Goal: Task Accomplishment & Management: Complete application form

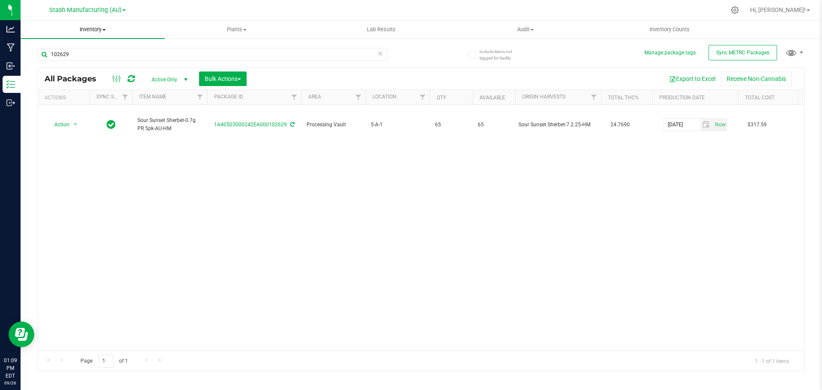
click at [79, 31] on span "Inventory" at bounding box center [93, 30] width 144 height 8
click at [77, 101] on span "From bill of materials" at bounding box center [59, 102] width 77 height 7
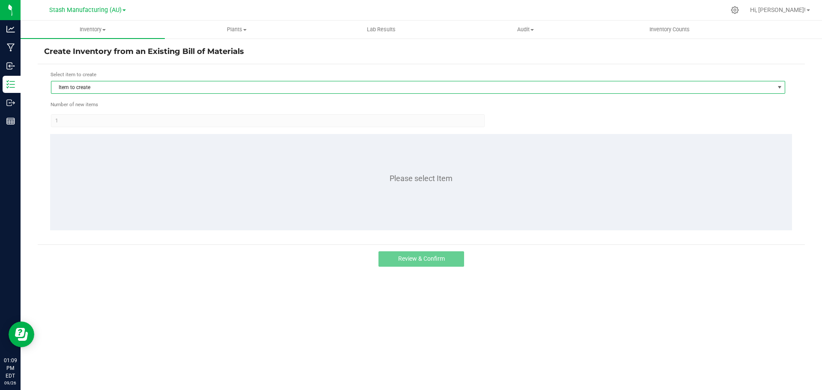
click at [91, 86] on span "Item to create" at bounding box center [412, 87] width 722 height 12
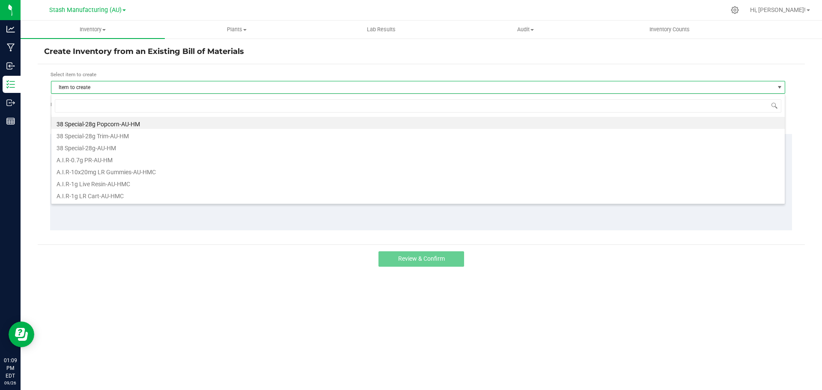
scroll to position [13, 734]
type input "grape ap"
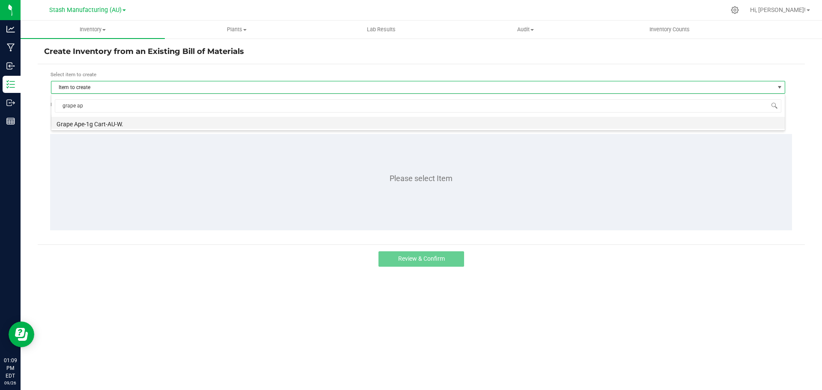
click at [109, 126] on li "Grape Ape-1g Cart-AU-W." at bounding box center [417, 123] width 733 height 12
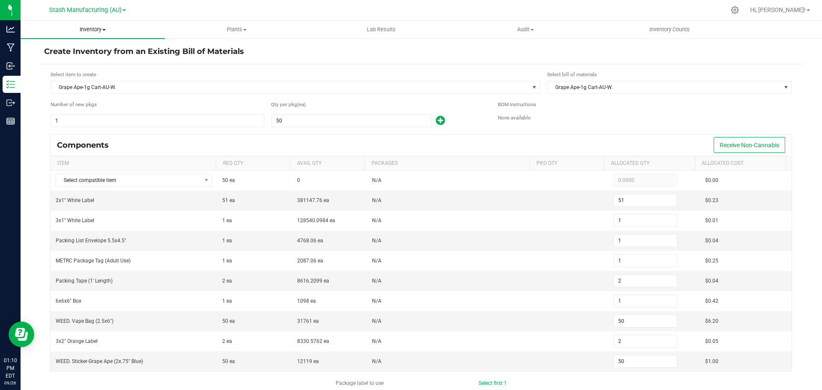
click at [99, 27] on span "Inventory" at bounding box center [93, 30] width 144 height 8
click at [101, 110] on ul "All packages All inventory Waste log Create inventory From packages From bill o…" at bounding box center [93, 77] width 144 height 77
click at [89, 28] on span "Inventory" at bounding box center [93, 30] width 144 height 8
click at [89, 55] on li "All packages" at bounding box center [93, 52] width 144 height 10
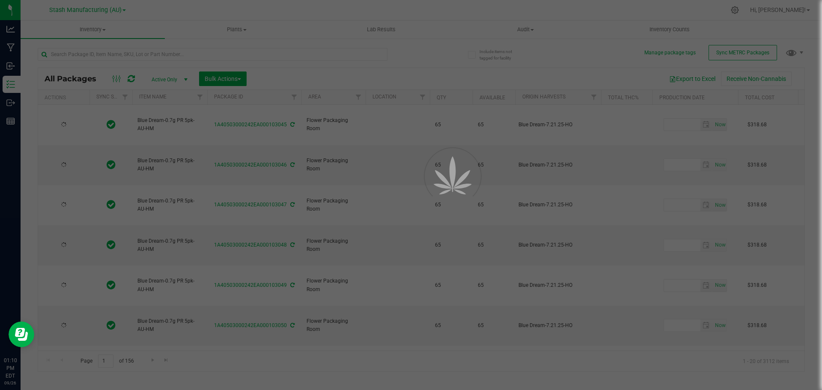
click at [152, 53] on div at bounding box center [411, 195] width 822 height 390
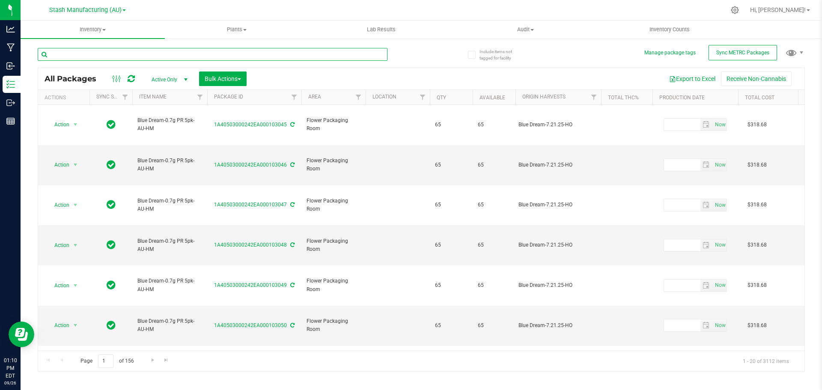
click at [152, 53] on input "text" at bounding box center [213, 54] width 350 height 13
type input "100341"
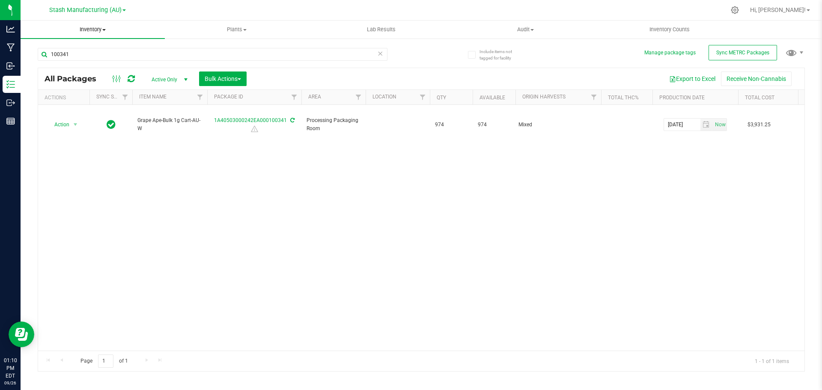
click at [76, 38] on uib-tab-heading "Inventory All packages All inventory Waste log Create inventory" at bounding box center [93, 30] width 144 height 18
click at [82, 103] on span "From bill of materials" at bounding box center [59, 102] width 77 height 7
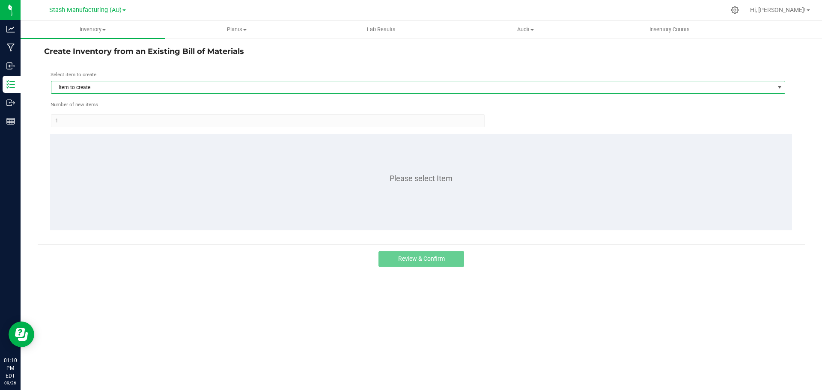
click at [119, 87] on span "Item to create" at bounding box center [412, 87] width 722 height 12
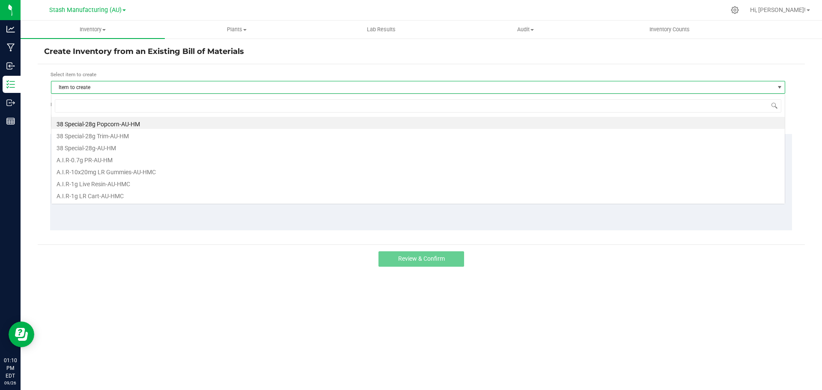
scroll to position [13, 734]
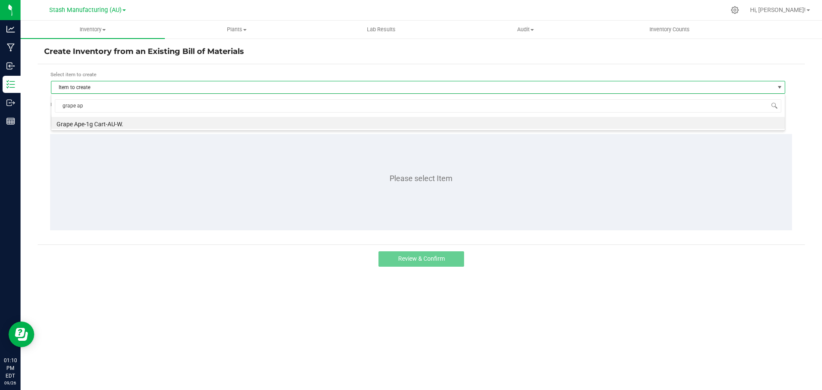
type input "grape ape"
click at [110, 121] on li "Grape Ape-1g Cart-AU-W." at bounding box center [417, 123] width 733 height 12
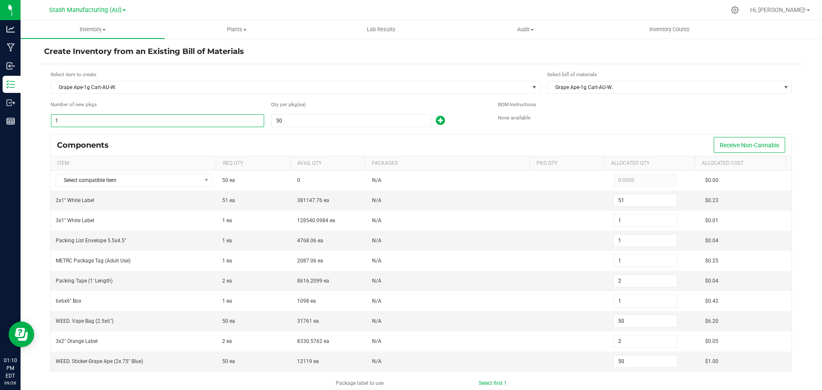
click at [132, 121] on input "1" at bounding box center [157, 121] width 212 height 12
type input "15"
type input "765"
type input "15"
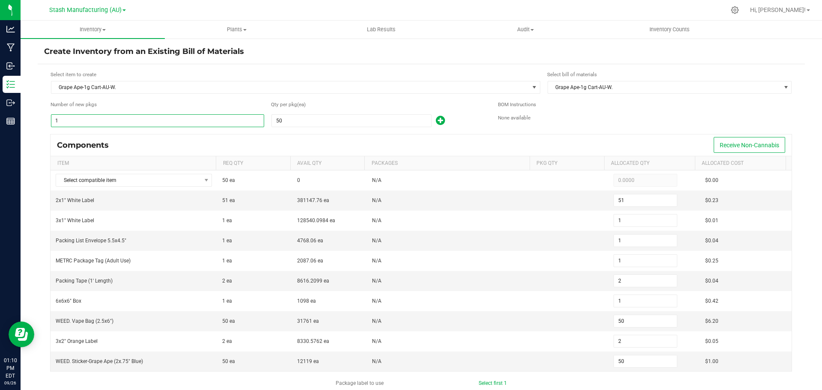
type input "15"
type input "30"
type input "15"
type input "750"
type input "30"
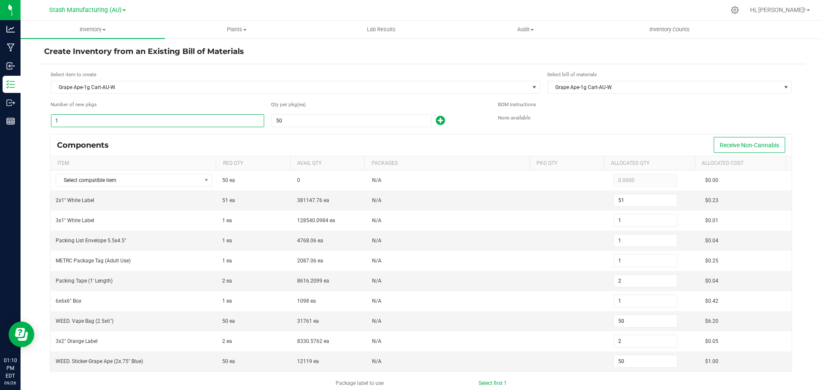
type input "750"
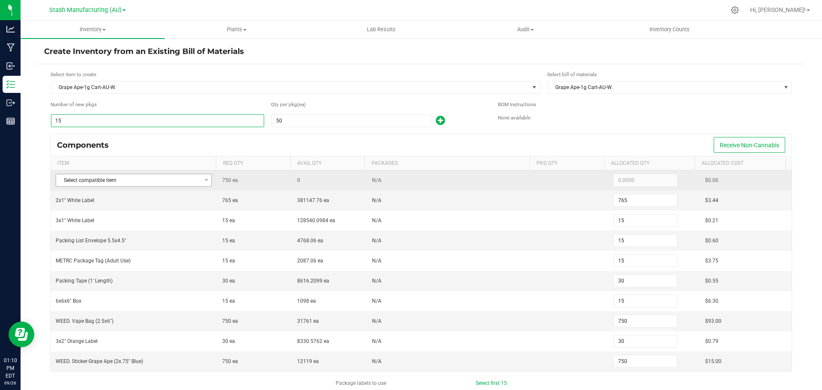
type input "15"
click at [83, 186] on span "Select compatible item" at bounding box center [128, 180] width 145 height 12
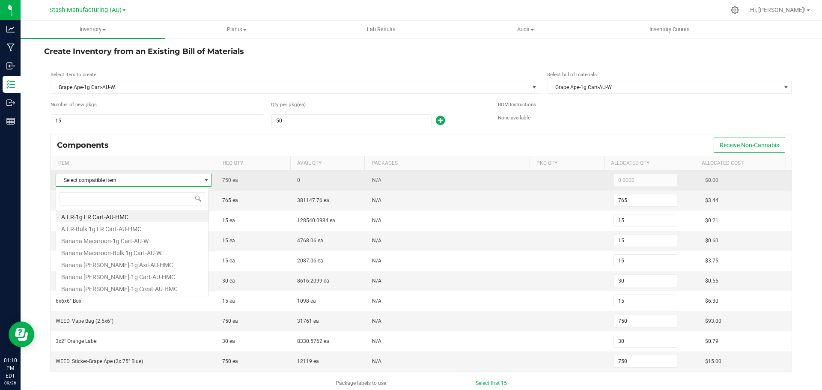
scroll to position [13, 153]
type input "grape ape"
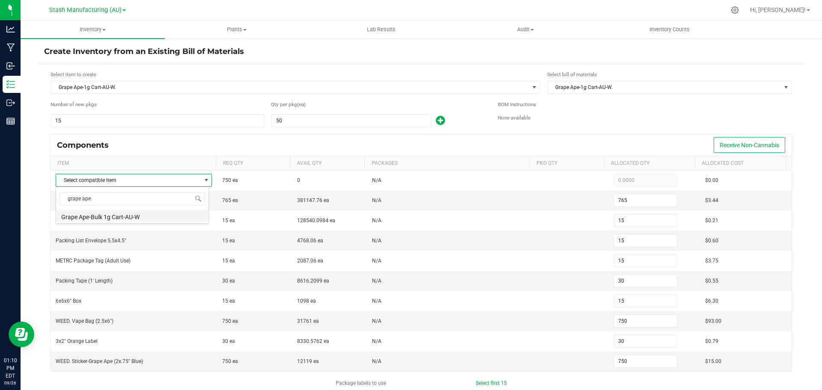
click at [118, 220] on li "Grape Ape-Bulk 1g Cart-AU-W" at bounding box center [132, 216] width 152 height 12
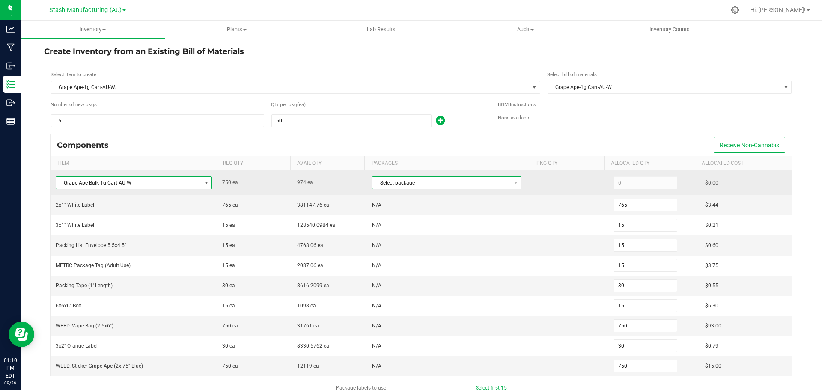
click at [389, 189] on span "Select package" at bounding box center [441, 183] width 138 height 12
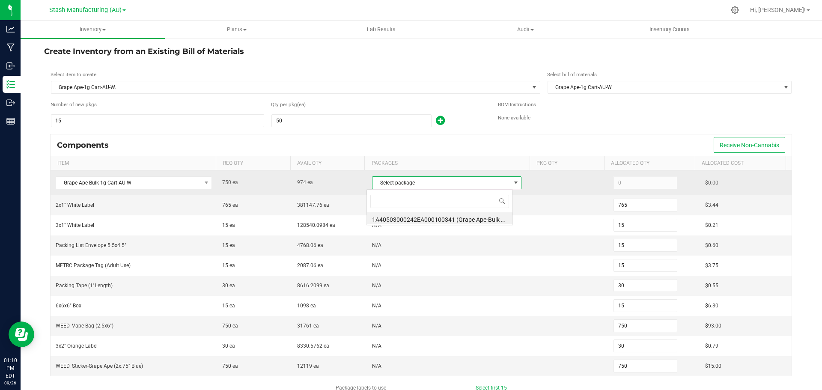
scroll to position [13, 146]
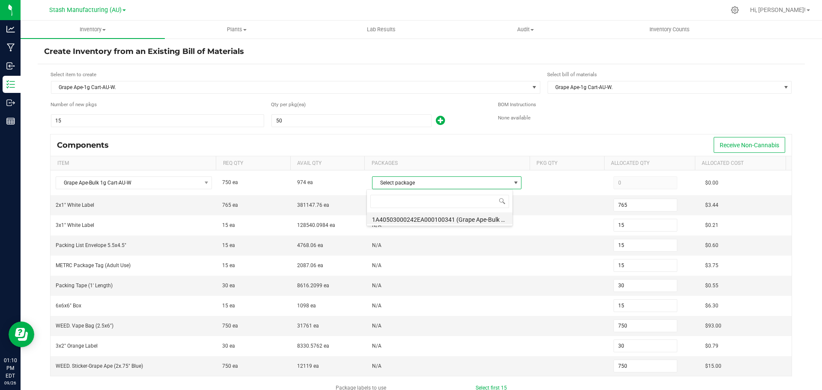
click at [406, 221] on li "1A40503000242EA000100341 (Grape Ape-Bulk 1g Cart-AU-W.[DATE])" at bounding box center [440, 218] width 146 height 12
type input "750"
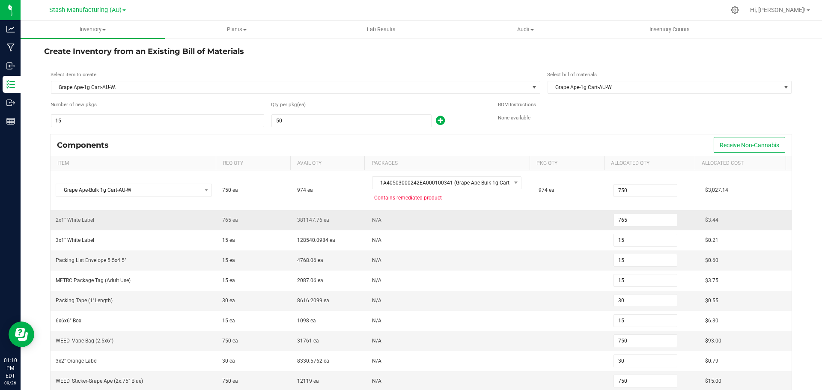
click at [442, 224] on td "N/A" at bounding box center [450, 220] width 167 height 20
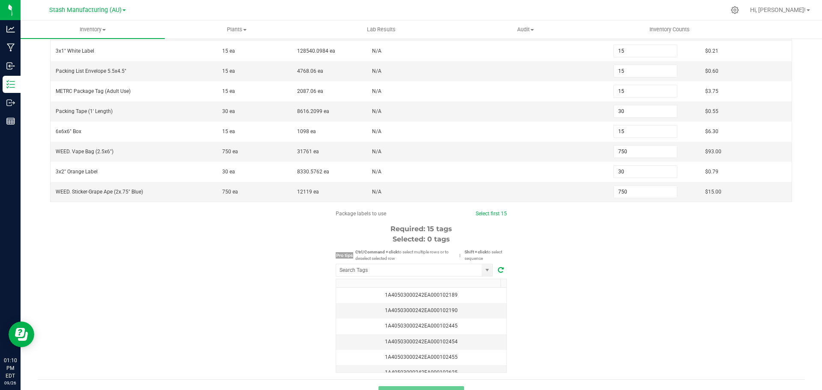
scroll to position [207, 0]
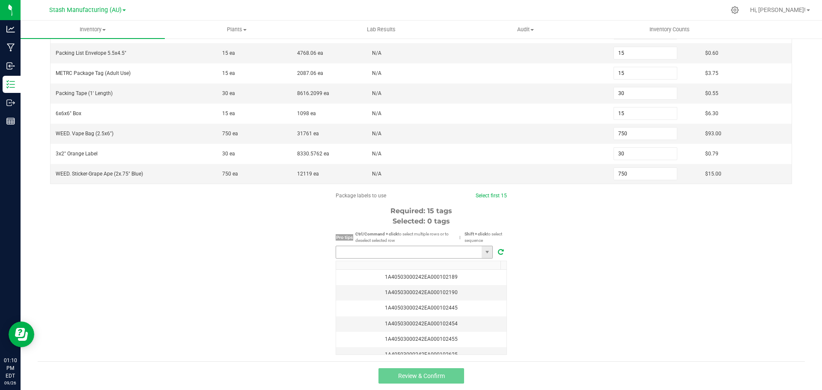
click at [410, 256] on input "NO DATA FOUND" at bounding box center [409, 252] width 146 height 12
click at [393, 268] on li "1A40503000242EA000103054" at bounding box center [411, 268] width 156 height 15
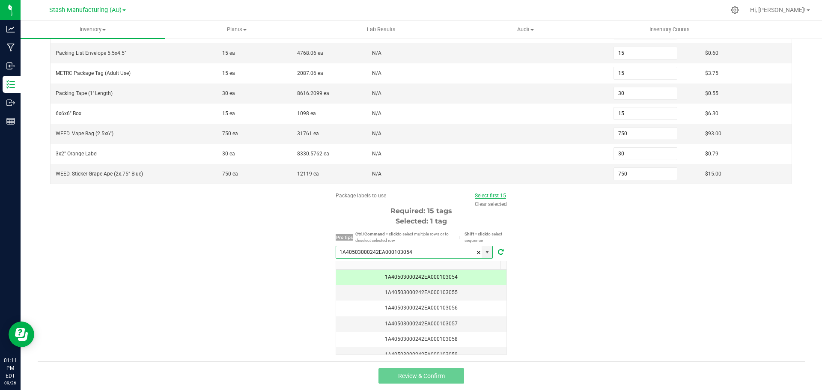
type input "1A40503000242EA000103054"
click at [489, 198] on link "Select first 15" at bounding box center [490, 196] width 31 height 6
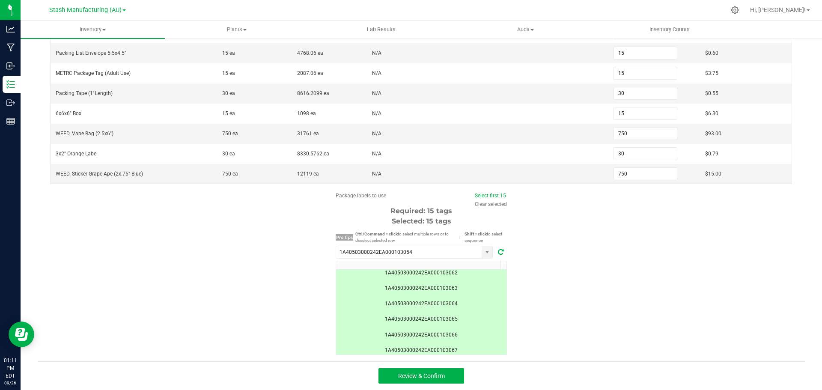
scroll to position [171, 0]
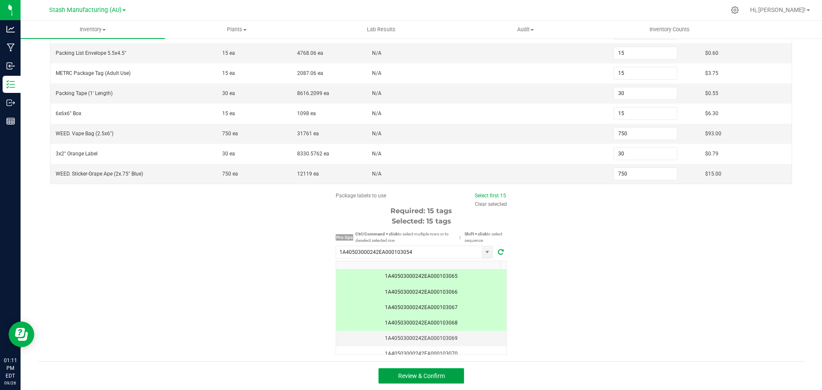
click at [451, 382] on button "Review & Confirm" at bounding box center [421, 375] width 86 height 15
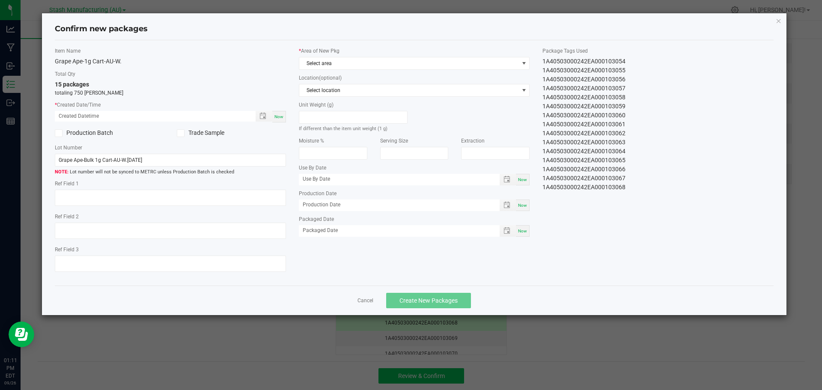
type input "[DATE]"
click at [277, 119] on span "Now" at bounding box center [278, 116] width 9 height 5
type input "[DATE] 01:11 PM"
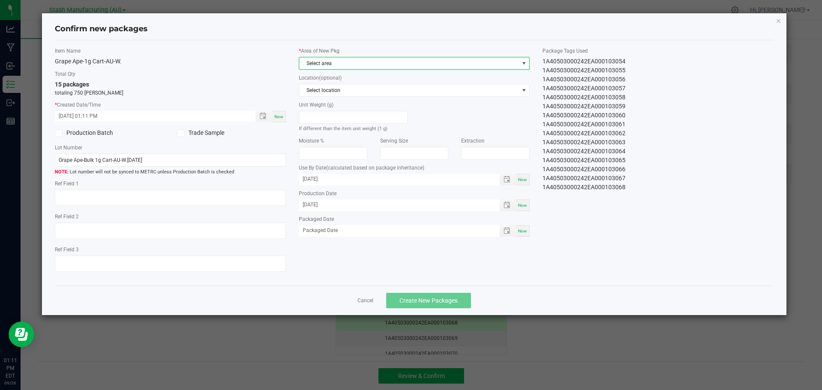
click at [332, 60] on span "Select area" at bounding box center [409, 63] width 220 height 12
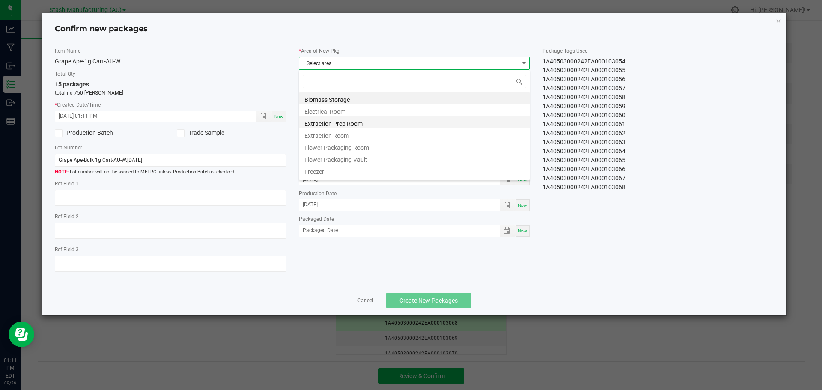
scroll to position [13, 231]
click at [360, 146] on li "Flower Packaging Room" at bounding box center [414, 146] width 230 height 12
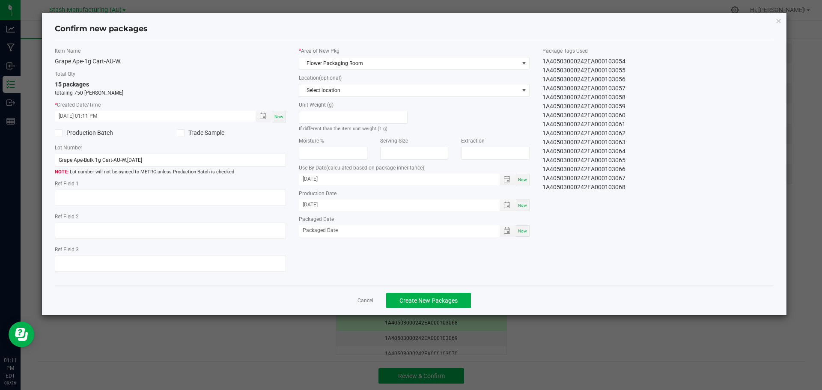
click at [523, 231] on span "Now" at bounding box center [522, 231] width 9 height 5
type input "[DATE]"
click at [458, 306] on button "Create New Packages" at bounding box center [428, 300] width 85 height 15
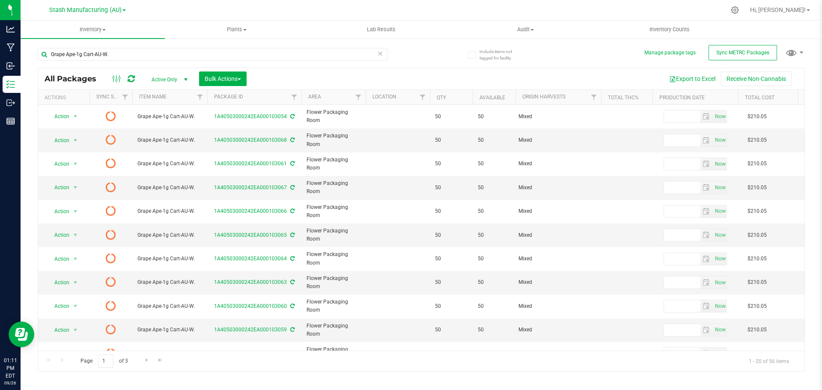
type input "[DATE]"
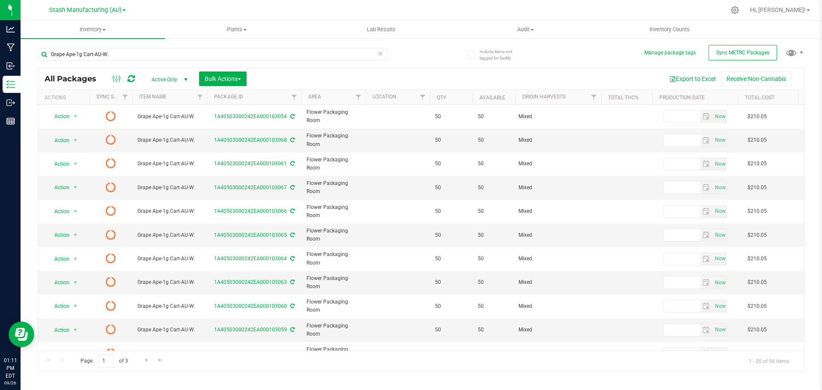
type input "[DATE]"
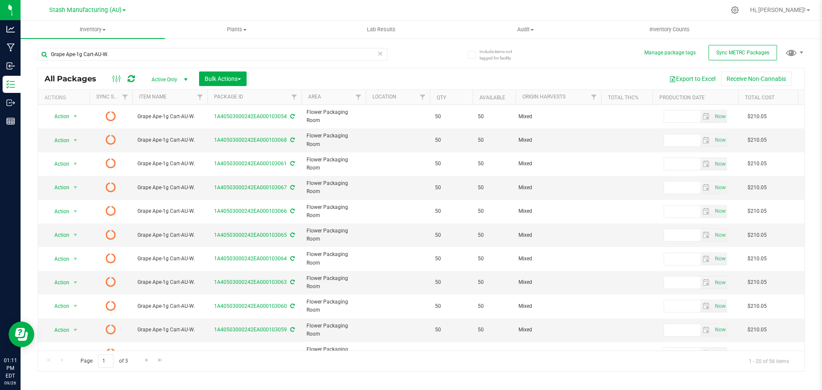
type input "[DATE]"
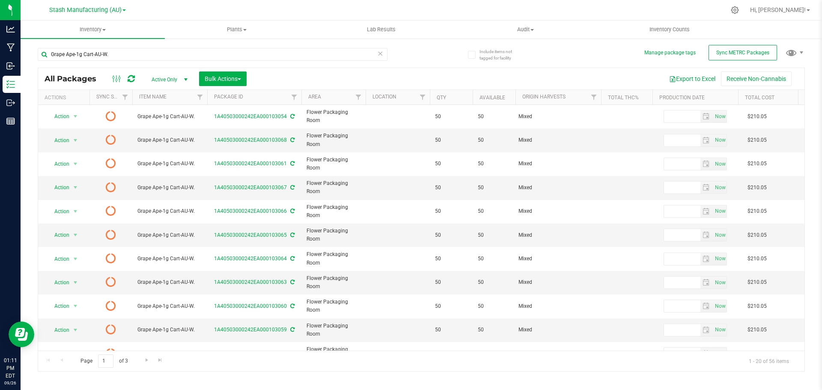
type input "[DATE]"
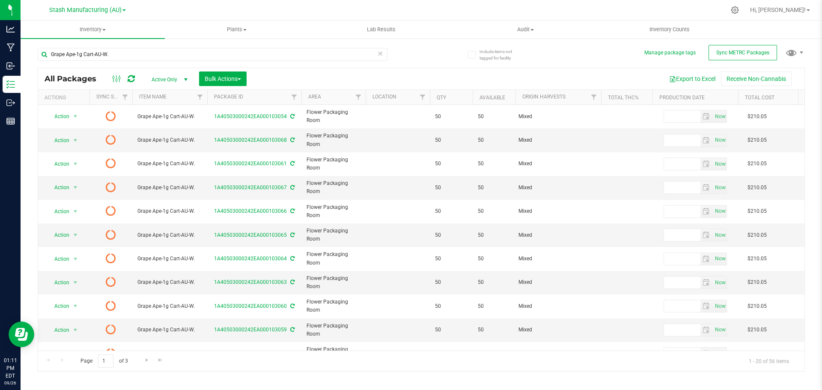
type input "[DATE]"
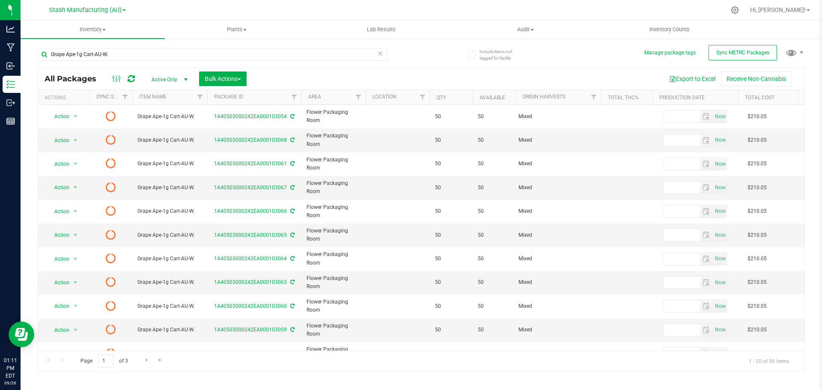
type input "[DATE]"
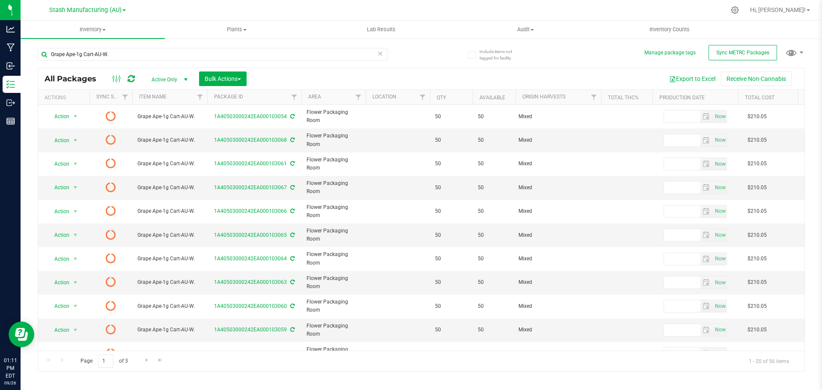
type input "[DATE]"
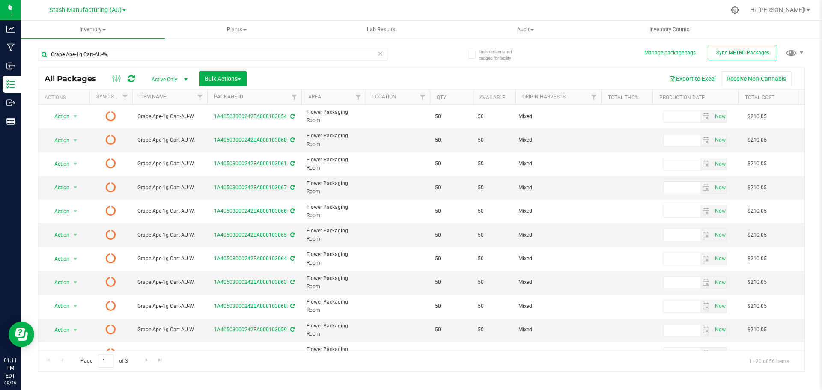
type input "[DATE]"
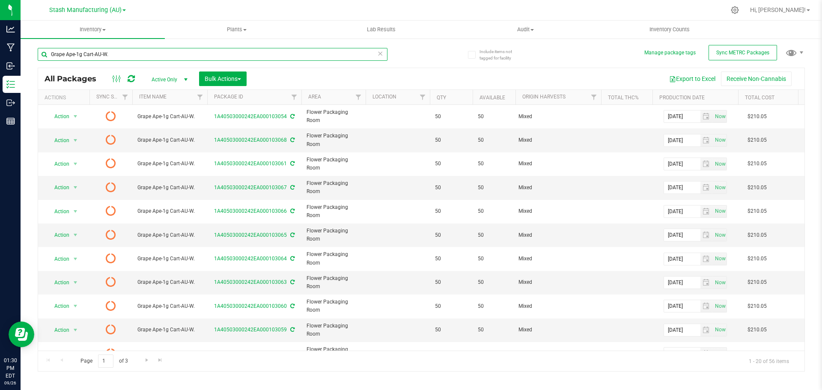
click at [187, 55] on input "Grape Ape-1g Cart-AU-W." at bounding box center [213, 54] width 350 height 13
click at [106, 32] on span "Inventory" at bounding box center [93, 30] width 144 height 8
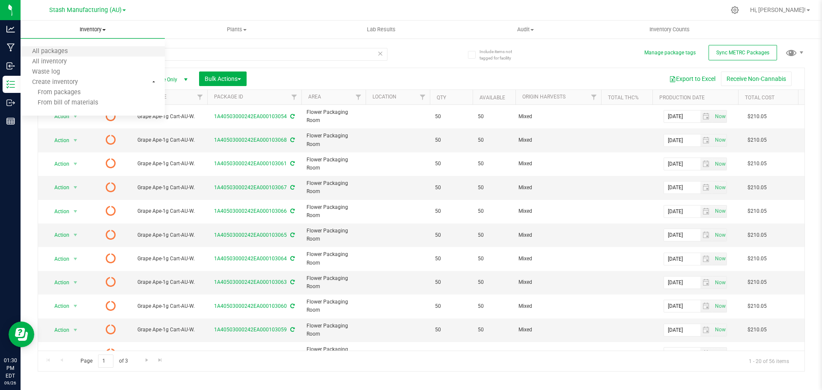
click at [80, 49] on li "All packages" at bounding box center [93, 52] width 144 height 10
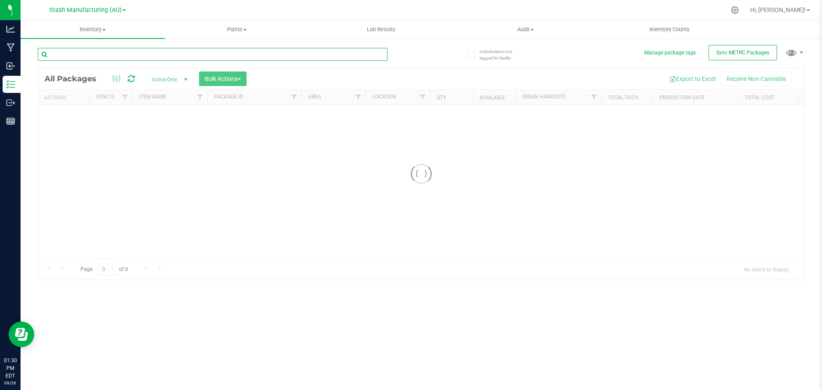
click at [144, 55] on input "text" at bounding box center [213, 54] width 350 height 13
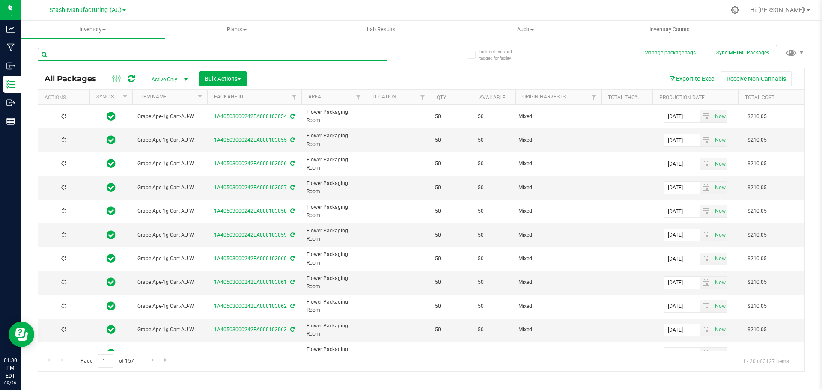
click at [144, 55] on input "text" at bounding box center [213, 54] width 350 height 13
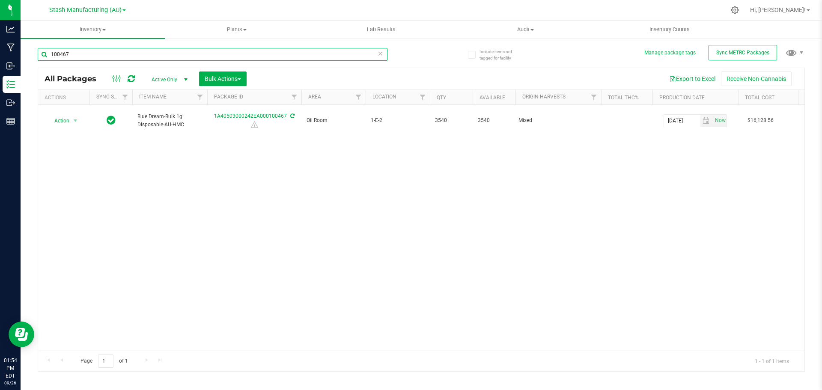
click at [93, 52] on input "100467" at bounding box center [213, 54] width 350 height 13
type input "b"
click at [103, 21] on div "Inventory All packages All inventory Waste log Create inventory Plants All plan…" at bounding box center [421, 205] width 801 height 369
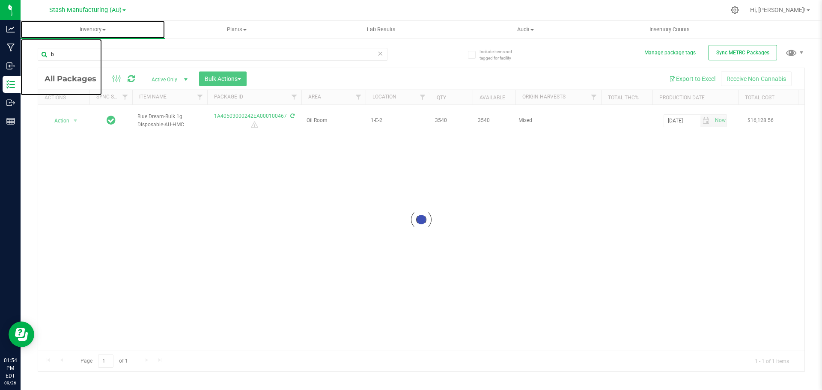
click at [98, 27] on span "Inventory" at bounding box center [93, 30] width 144 height 8
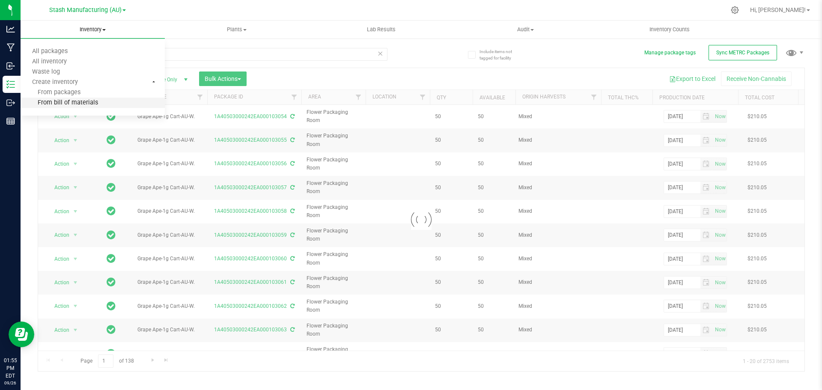
click at [80, 100] on span "From bill of materials" at bounding box center [59, 102] width 77 height 7
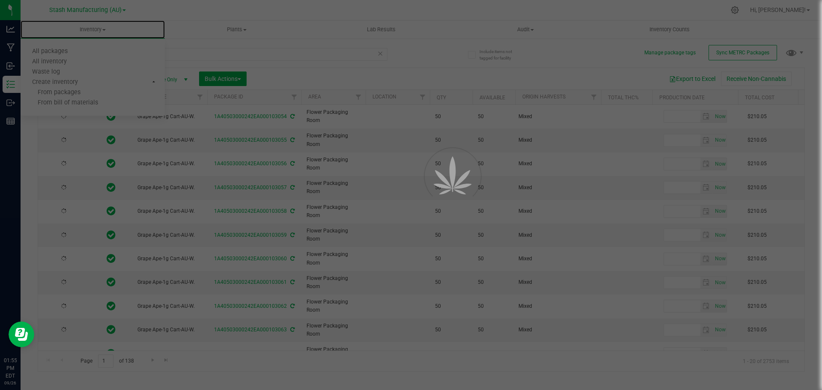
type input "[DATE]"
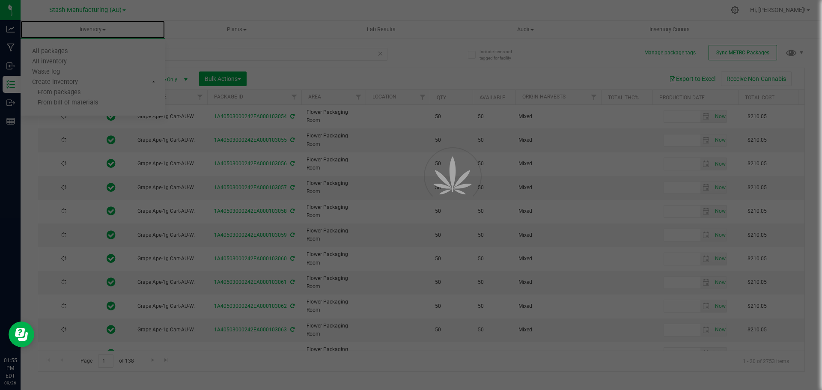
type input "[DATE]"
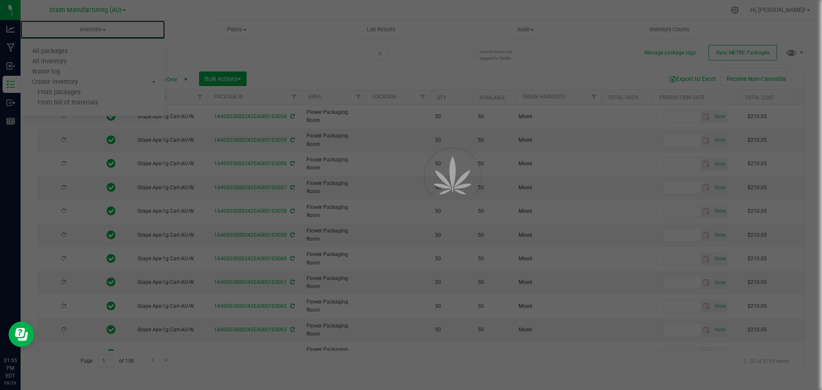
type input "[DATE]"
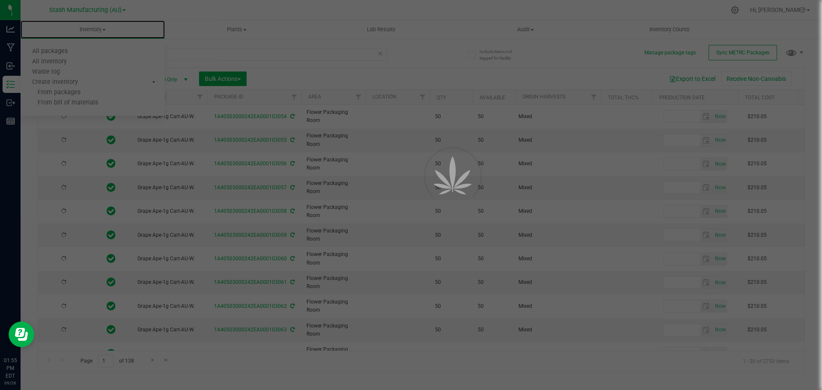
type input "[DATE]"
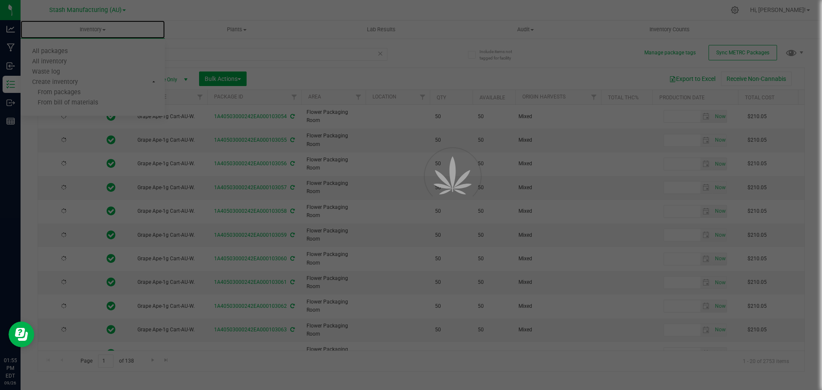
type input "[DATE]"
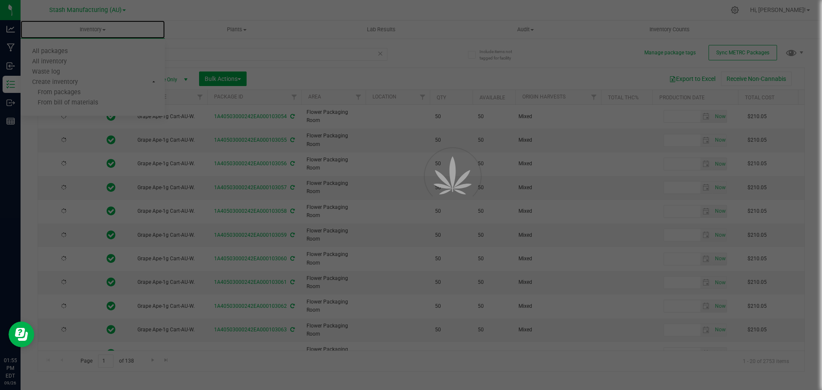
type input "[DATE]"
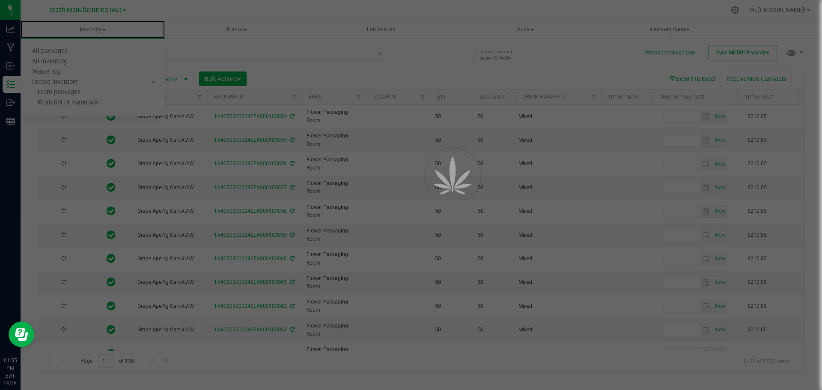
type input "[DATE]"
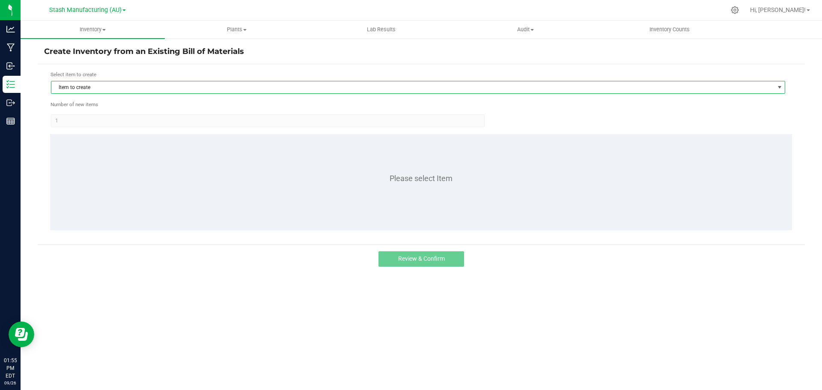
click at [122, 91] on span "Item to create" at bounding box center [412, 87] width 722 height 12
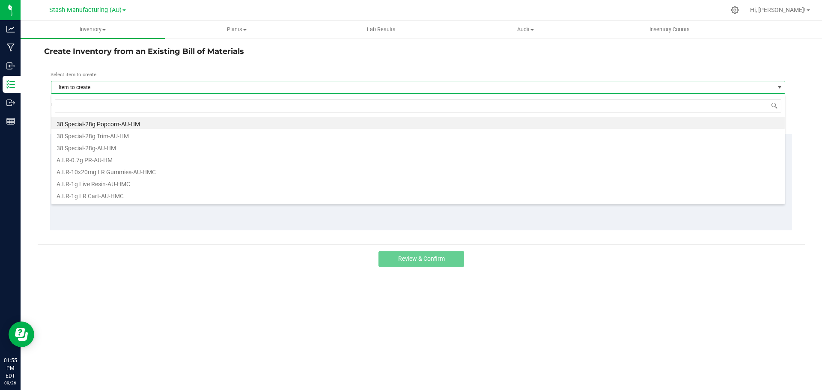
scroll to position [13, 734]
click at [123, 88] on span "Item to create" at bounding box center [412, 87] width 722 height 12
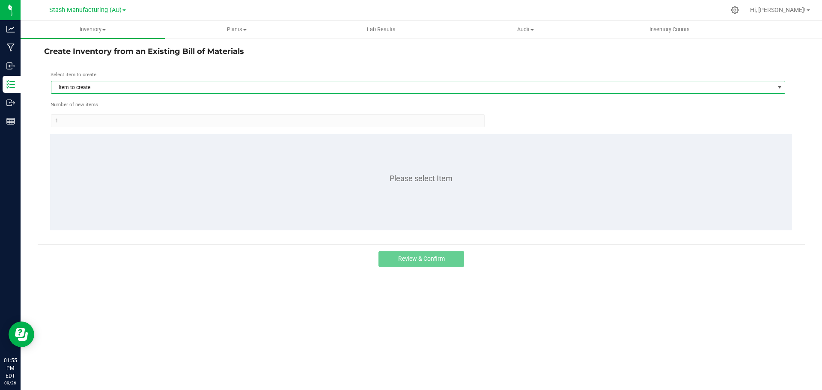
click at [123, 88] on span "Item to create" at bounding box center [412, 87] width 722 height 12
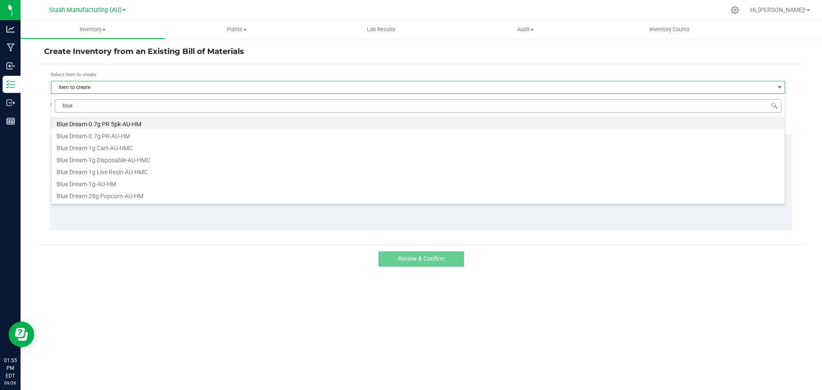
type input "blue"
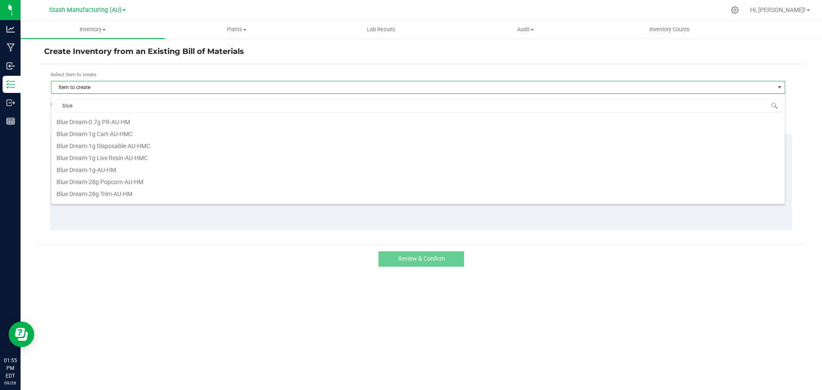
scroll to position [0, 0]
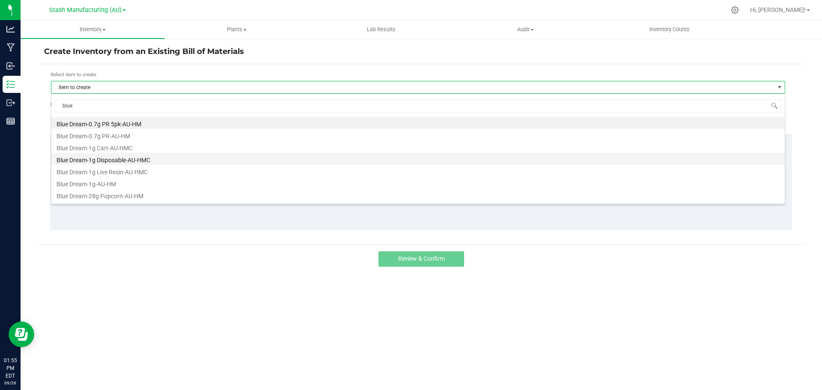
click at [144, 161] on li "Blue Dream-1g Disposable-AU-HMC" at bounding box center [417, 159] width 733 height 12
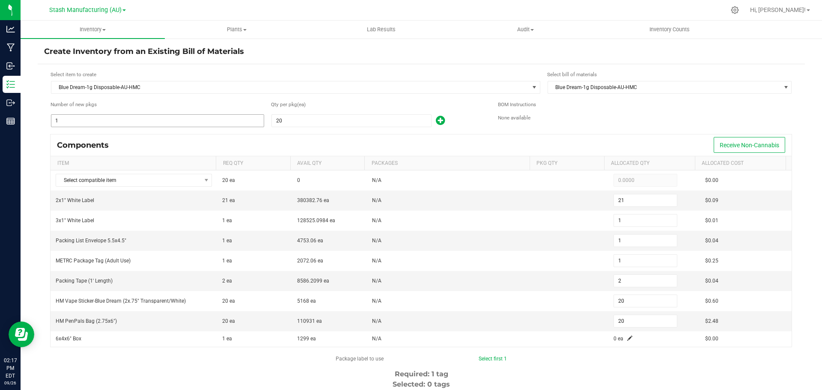
click at [180, 118] on input "1" at bounding box center [157, 121] width 212 height 12
type input "7"
type input "147"
type input "7"
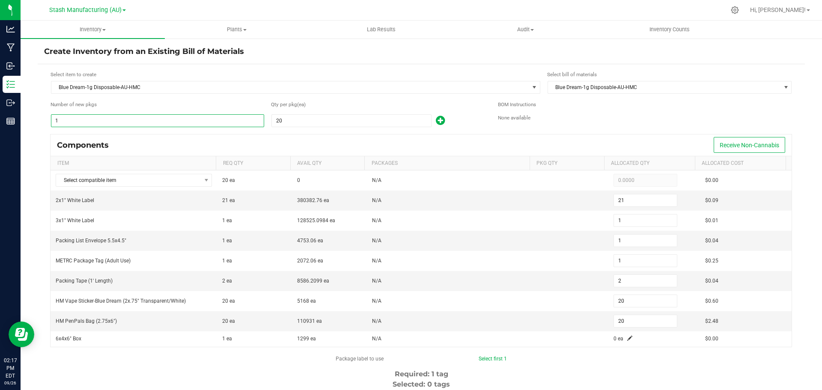
type input "7"
type input "14"
type input "140"
type input "70"
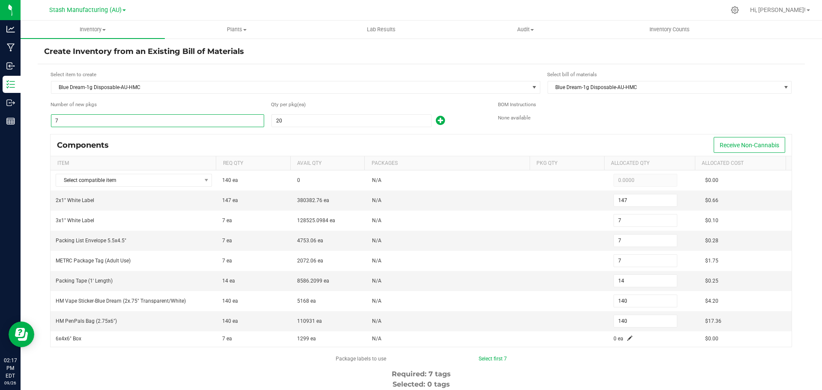
type input "1,470"
type input "70"
type input "140"
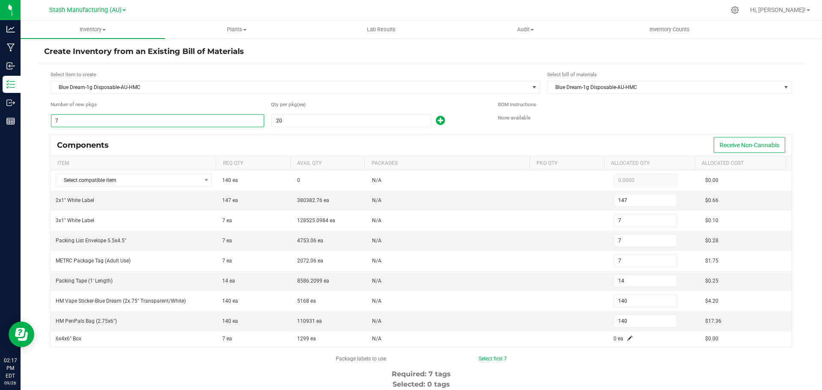
type input "1,400"
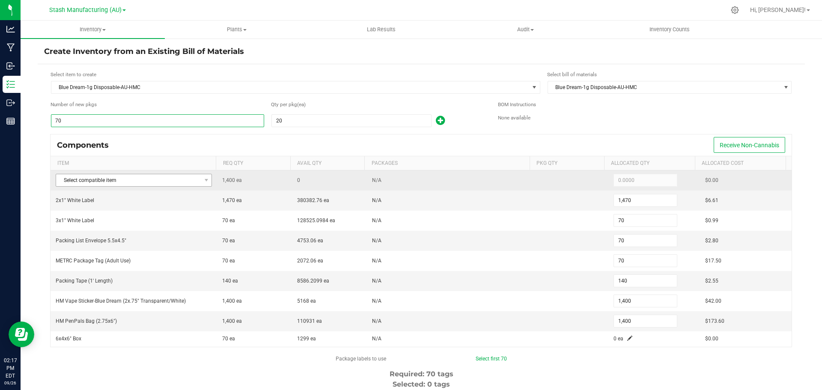
type input "70"
click at [120, 181] on span "Select compatible item" at bounding box center [128, 180] width 145 height 12
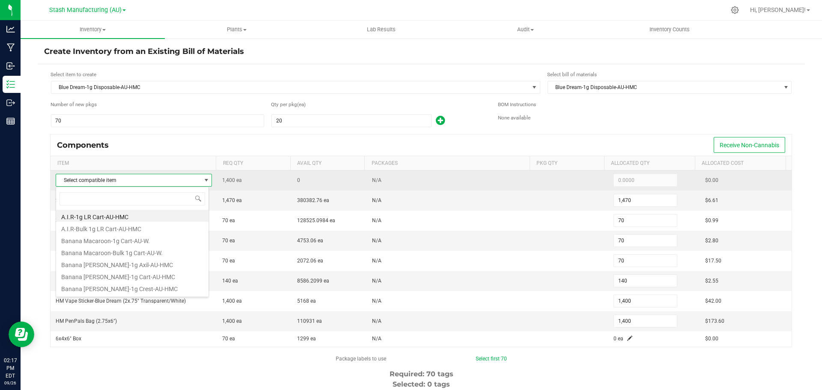
scroll to position [13, 153]
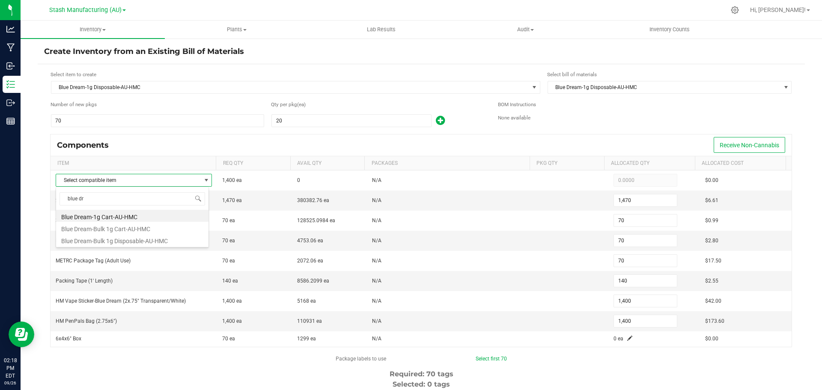
type input "blue dre"
click at [128, 241] on li "Blue Dream-Bulk 1g Disposable-AU-HMC" at bounding box center [132, 240] width 152 height 12
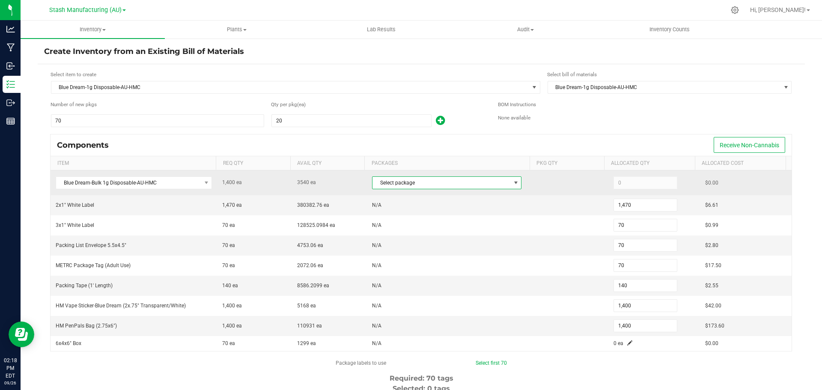
click at [383, 184] on span "Select package" at bounding box center [441, 183] width 138 height 12
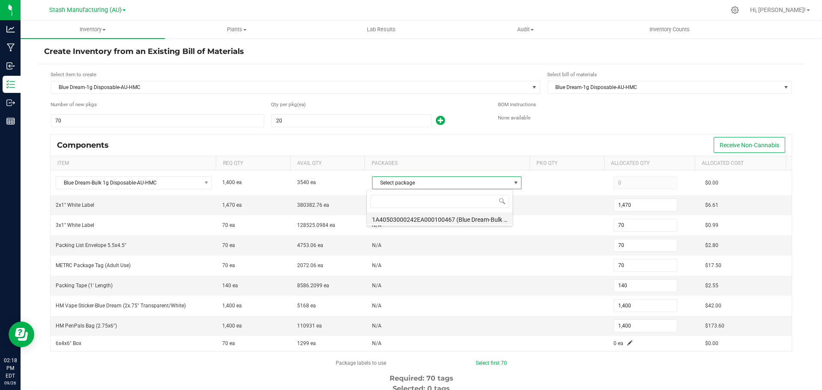
click at [411, 217] on li "1A40503000242EA000100467 (Blue Dream-Bulk 1g Disposable Vape Cart-AU-HM)" at bounding box center [440, 218] width 146 height 12
type input "1,400"
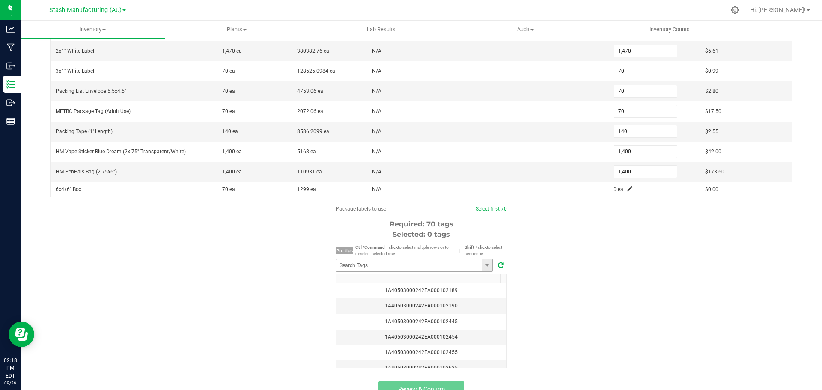
scroll to position [171, 0]
click at [423, 261] on input "NO DATA FOUND" at bounding box center [409, 263] width 146 height 12
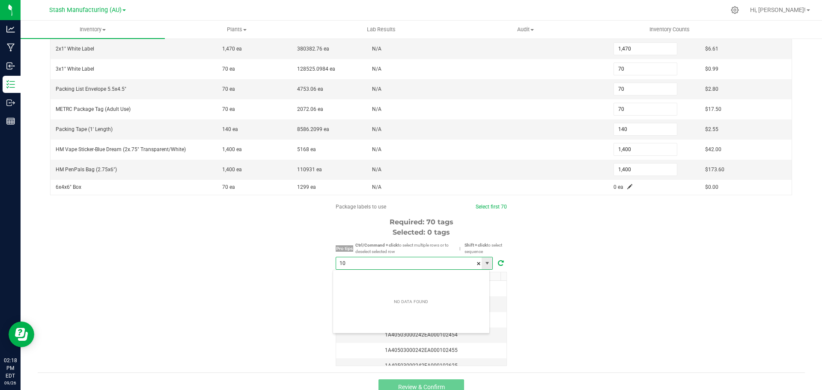
scroll to position [13, 158]
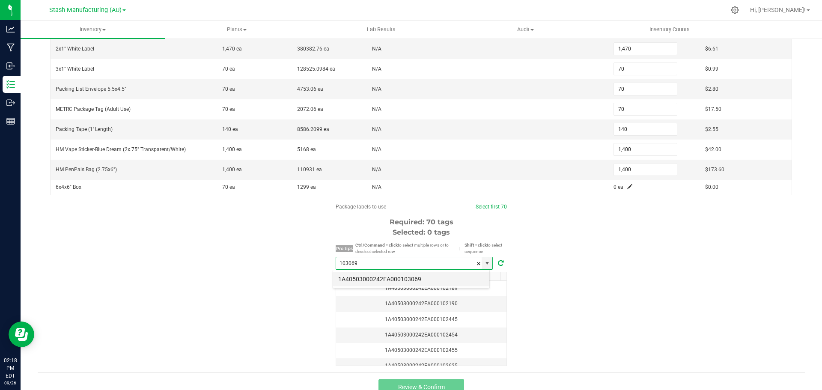
click at [418, 280] on li "1A40503000242EA000103069" at bounding box center [411, 279] width 156 height 15
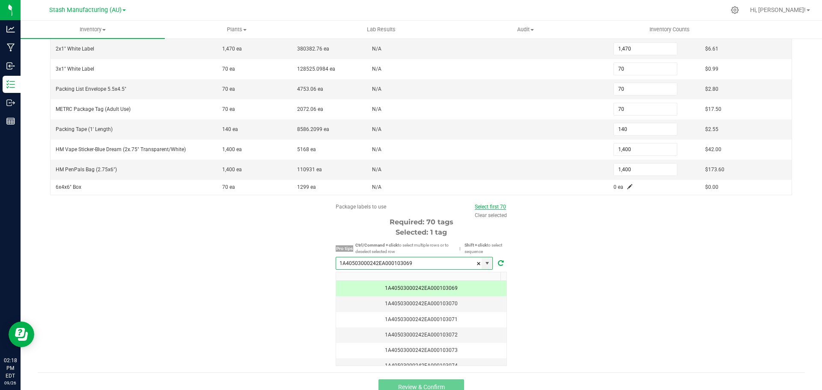
type input "1A40503000242EA000103069"
click at [502, 206] on link "Select first 70" at bounding box center [490, 207] width 31 height 6
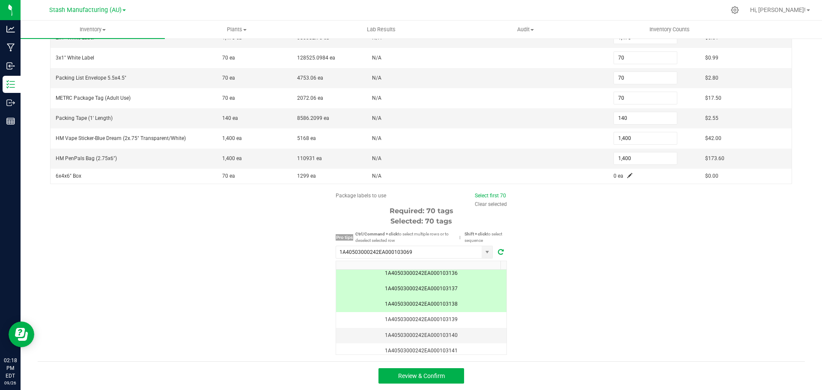
scroll to position [1027, 0]
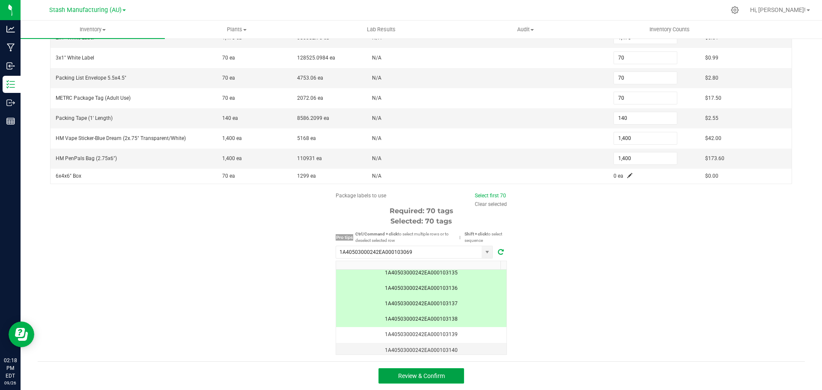
click at [452, 378] on button "Review & Confirm" at bounding box center [421, 375] width 86 height 15
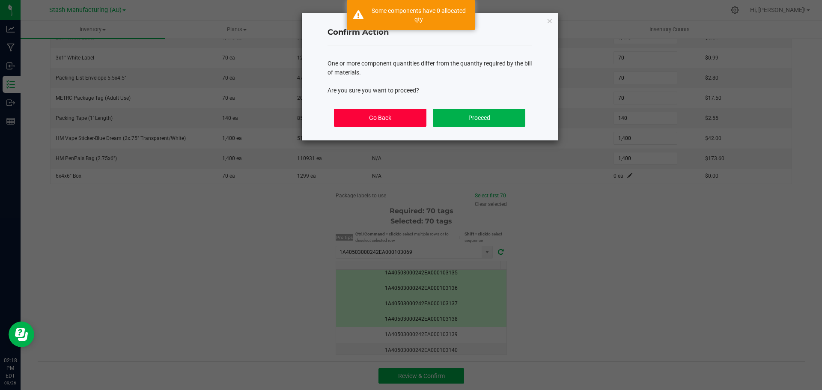
click at [403, 118] on button "Go Back" at bounding box center [380, 118] width 92 height 18
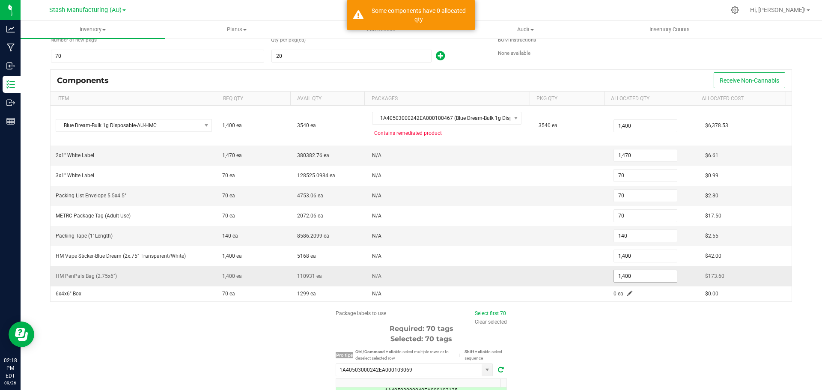
scroll to position [54, 0]
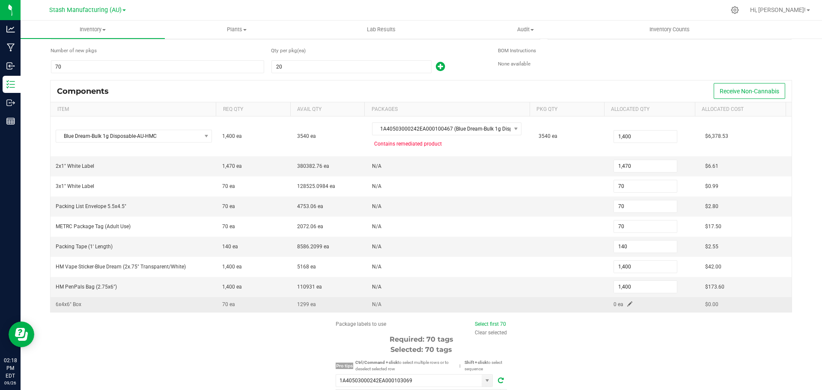
click at [627, 305] on span at bounding box center [629, 303] width 5 height 5
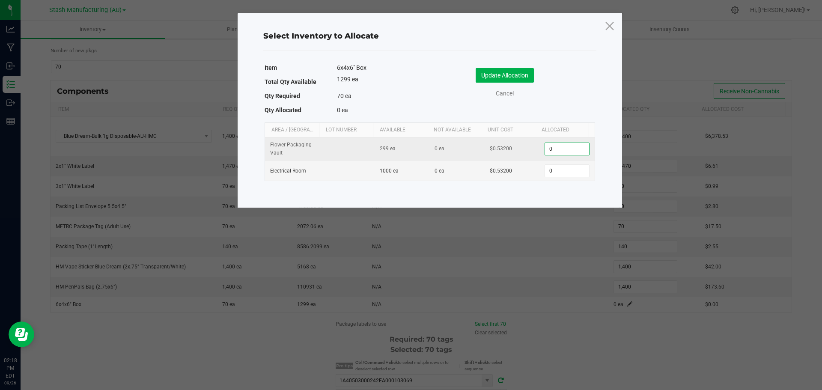
click at [553, 153] on input "0" at bounding box center [567, 149] width 44 height 12
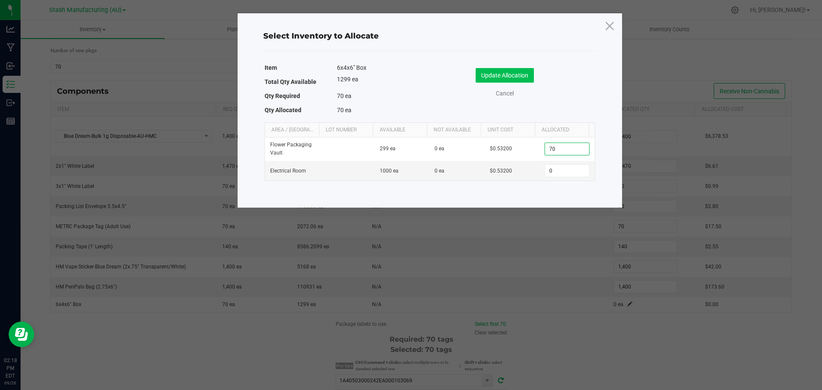
type input "70"
click at [517, 78] on button "Update Allocation" at bounding box center [505, 75] width 58 height 15
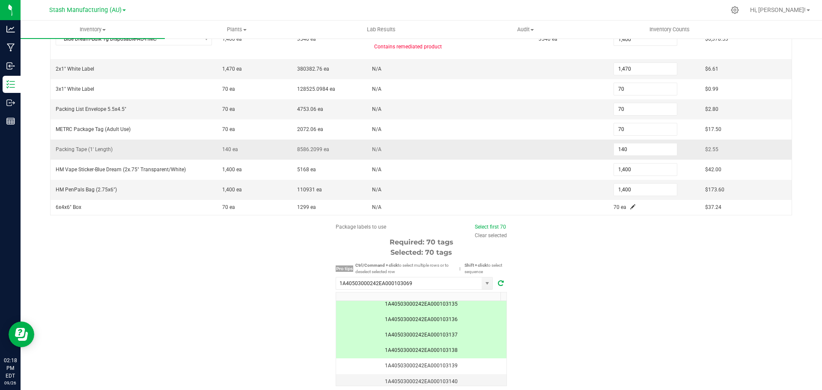
scroll to position [182, 0]
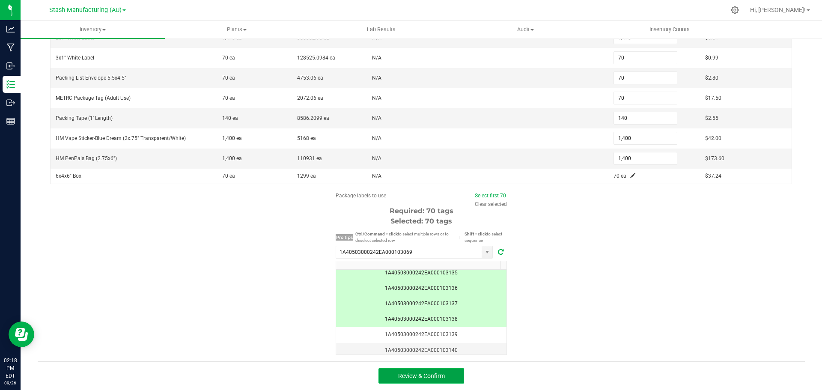
click at [448, 384] on button "Review & Confirm" at bounding box center [421, 375] width 86 height 15
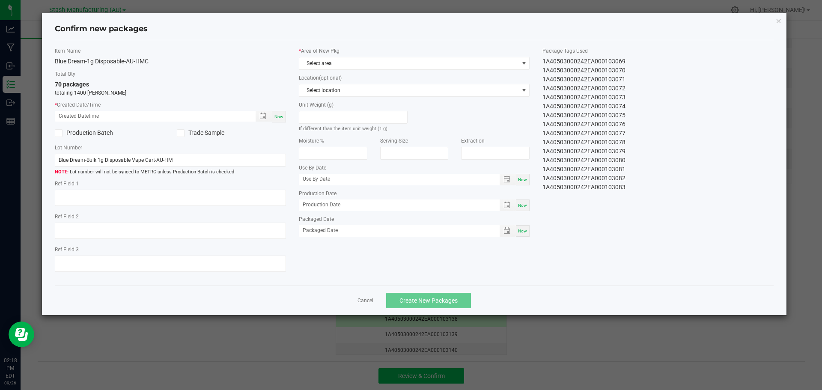
type input "[DATE]"
click at [281, 117] on span "Now" at bounding box center [278, 116] width 9 height 5
type input "[DATE] 02:18 PM"
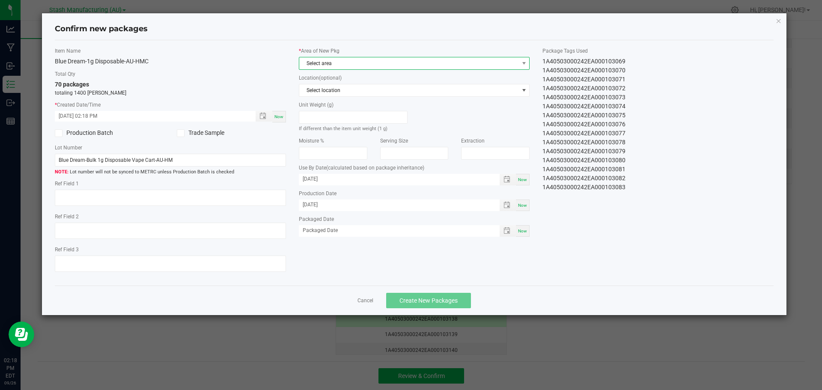
click at [367, 64] on span "Select area" at bounding box center [409, 63] width 220 height 12
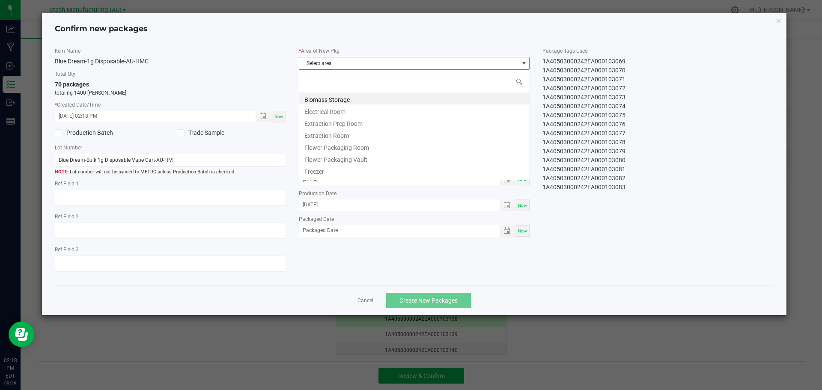
scroll to position [13, 231]
click at [362, 143] on li "Flower Packaging Room" at bounding box center [414, 146] width 230 height 12
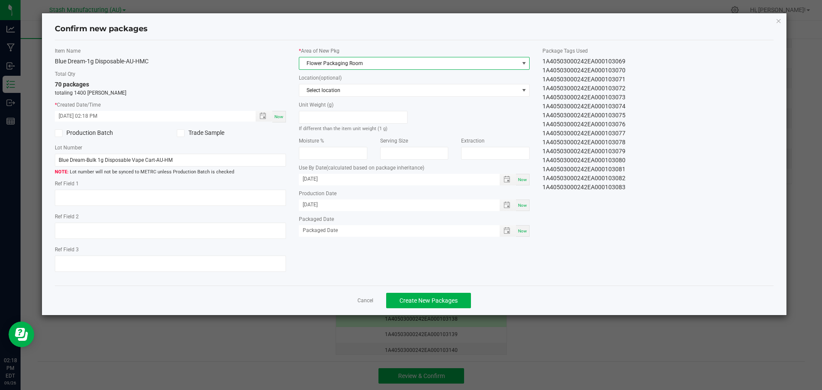
click at [520, 231] on span "Now" at bounding box center [522, 231] width 9 height 5
type input "[DATE]"
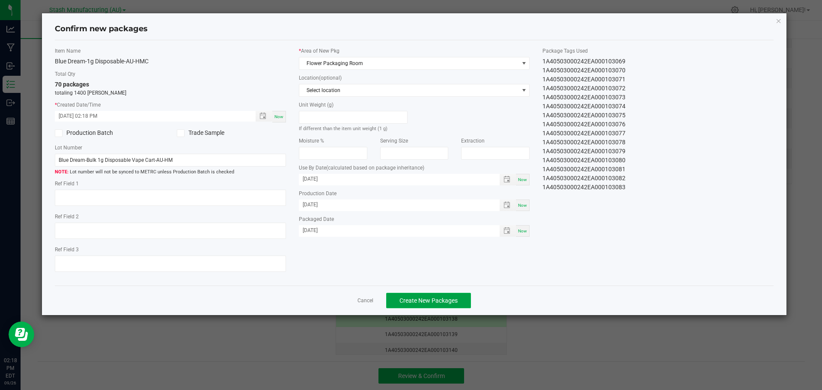
click at [449, 300] on span "Create New Packages" at bounding box center [428, 300] width 58 height 7
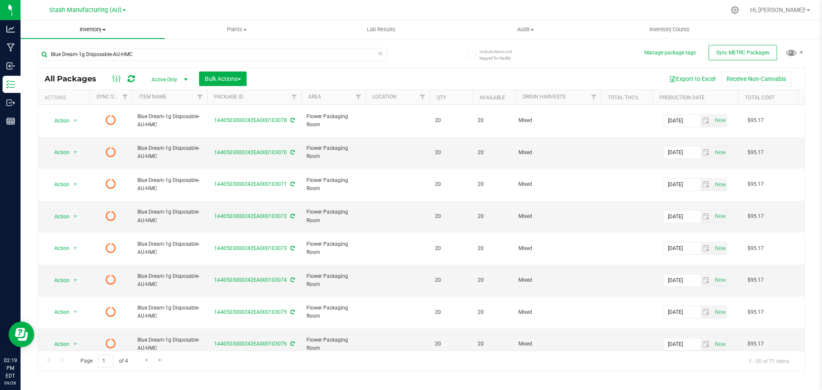
click at [104, 29] on span at bounding box center [103, 30] width 3 height 2
click at [93, 103] on span "From bill of materials" at bounding box center [59, 102] width 77 height 7
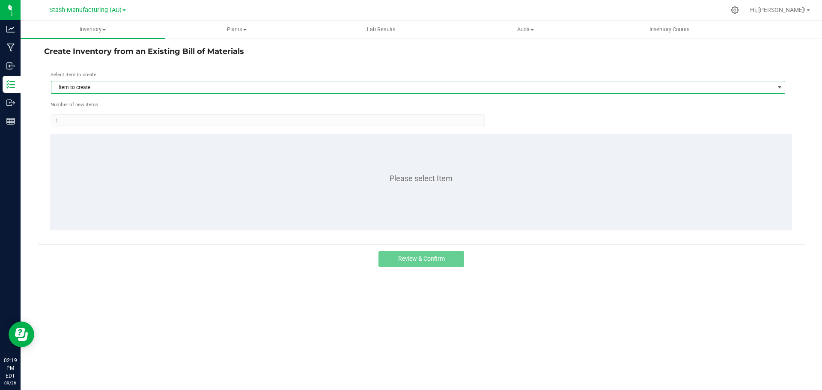
click at [184, 83] on span "Item to create" at bounding box center [412, 87] width 722 height 12
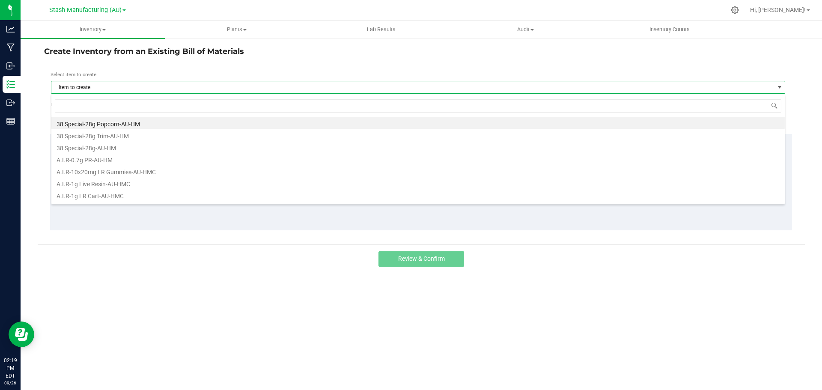
scroll to position [13, 734]
type input "blue dream"
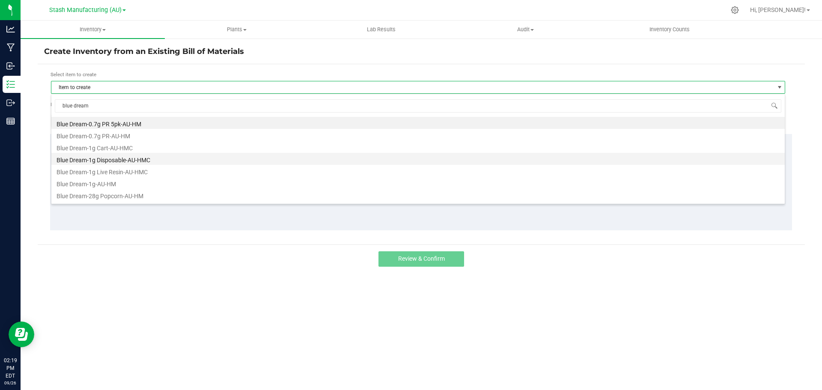
click at [117, 158] on li "Blue Dream-1g Disposable-AU-HMC" at bounding box center [417, 159] width 733 height 12
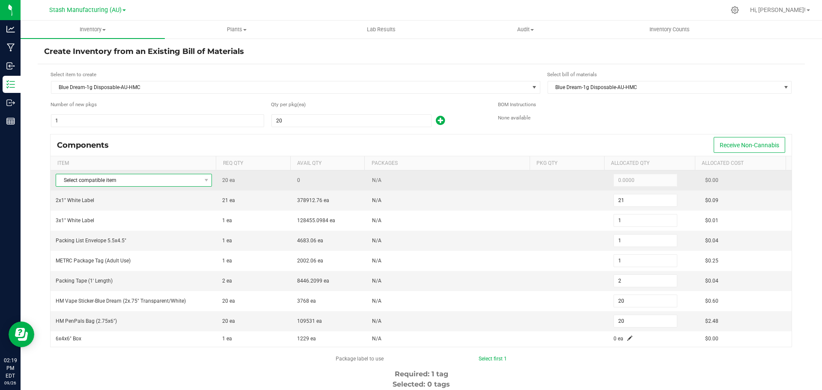
click at [149, 175] on span "Select compatible item" at bounding box center [128, 180] width 145 height 12
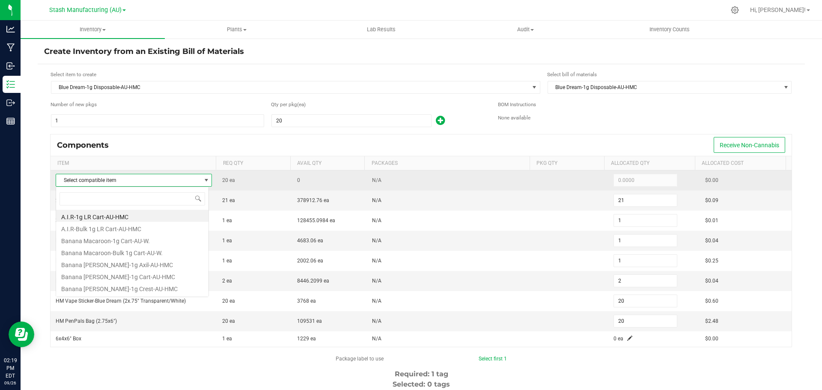
scroll to position [13, 153]
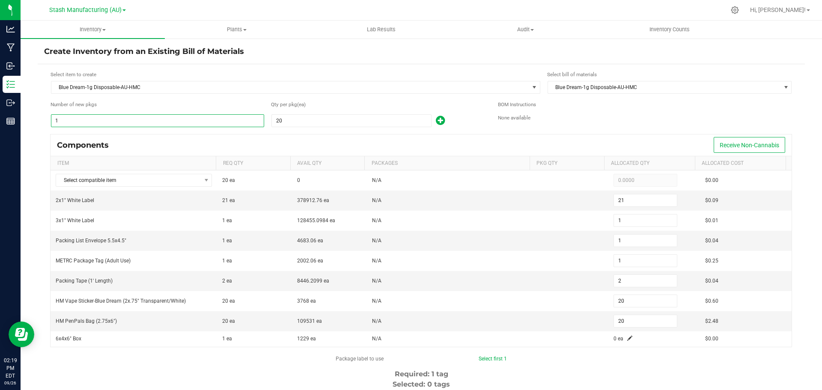
click at [135, 122] on input "1" at bounding box center [157, 121] width 212 height 12
type input "10"
type input "210"
type input "10"
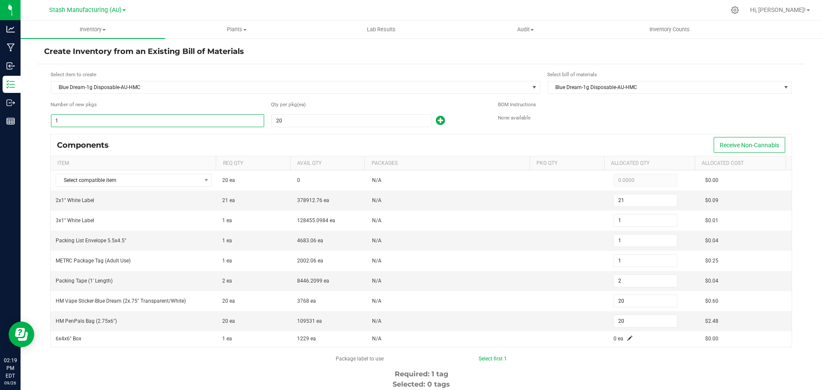
type input "10"
type input "20"
type input "200"
type input "100"
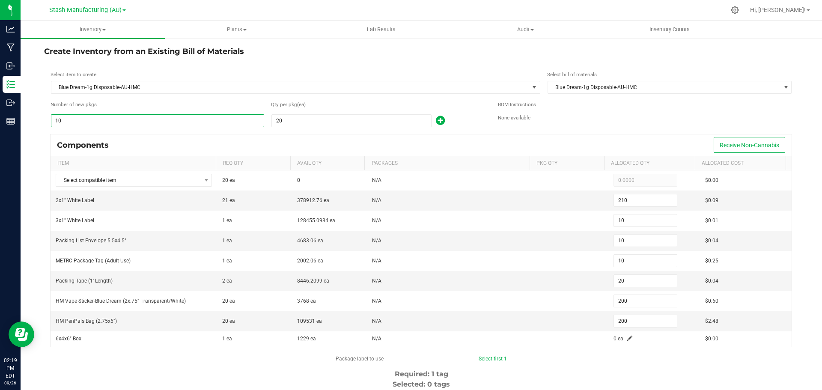
type input "2,100"
type input "100"
type input "200"
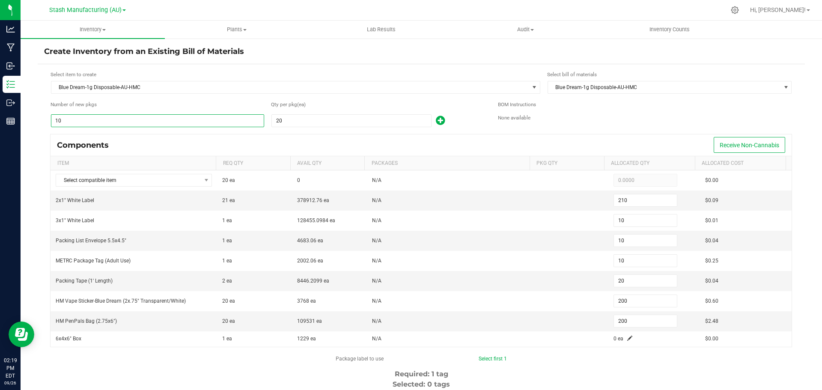
type input "2,000"
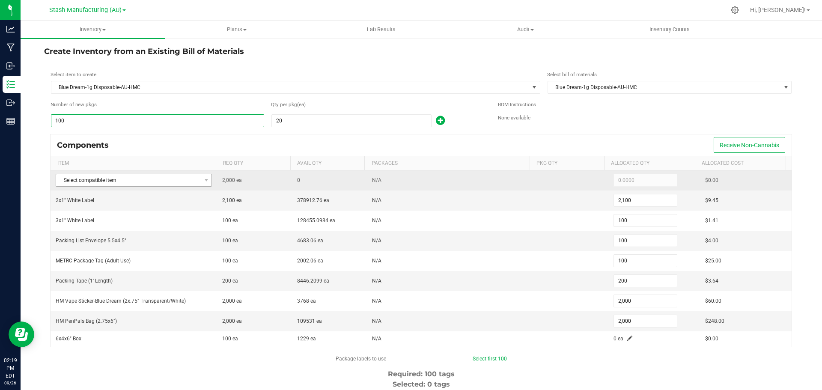
type input "100"
click at [115, 182] on span "Select compatible item" at bounding box center [128, 180] width 145 height 12
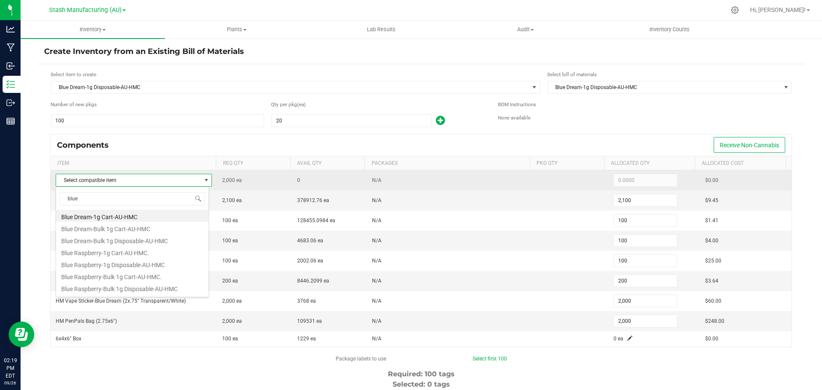
type input "blue d"
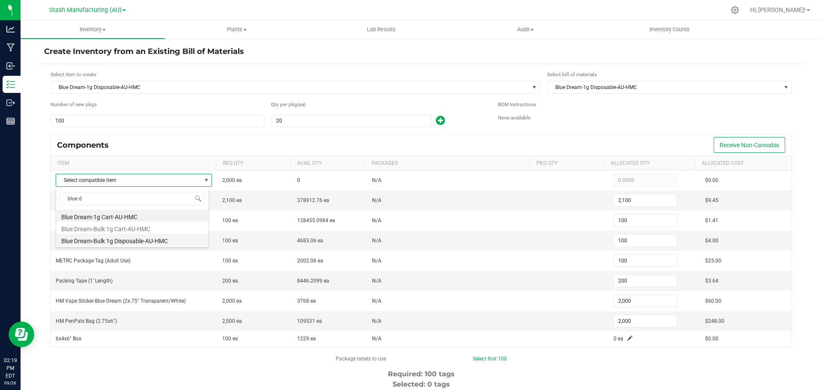
click at [121, 239] on li "Blue Dream-Bulk 1g Disposable-AU-HMC" at bounding box center [132, 240] width 152 height 12
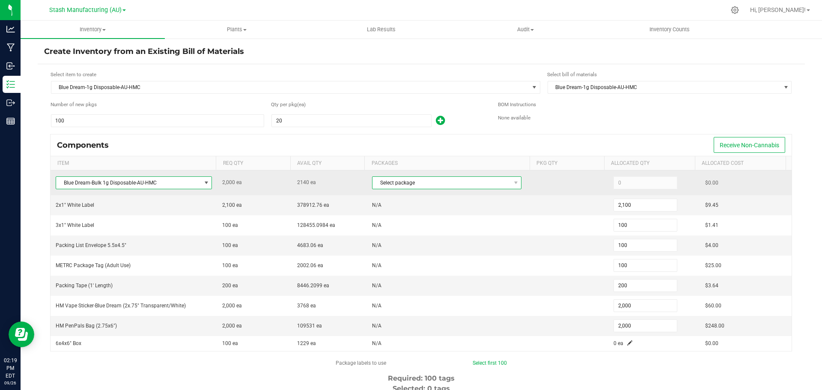
click at [438, 189] on span "Select package" at bounding box center [441, 183] width 138 height 12
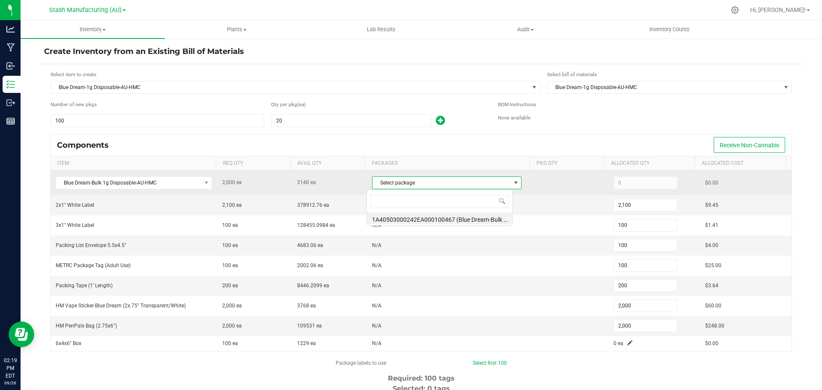
scroll to position [13, 146]
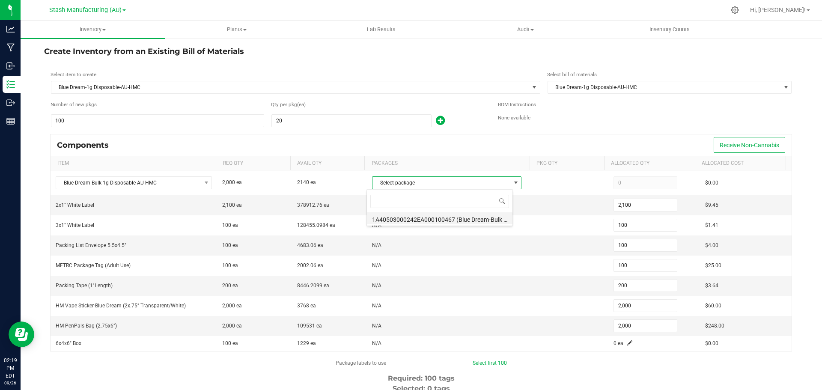
click at [431, 216] on li "1A40503000242EA000100467 (Blue Dream-Bulk 1g Disposable Vape Cart-AU-HM)" at bounding box center [440, 218] width 146 height 12
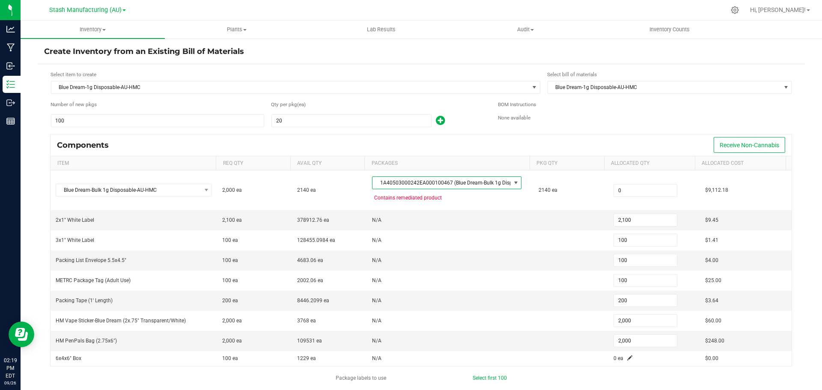
type input "2,000"
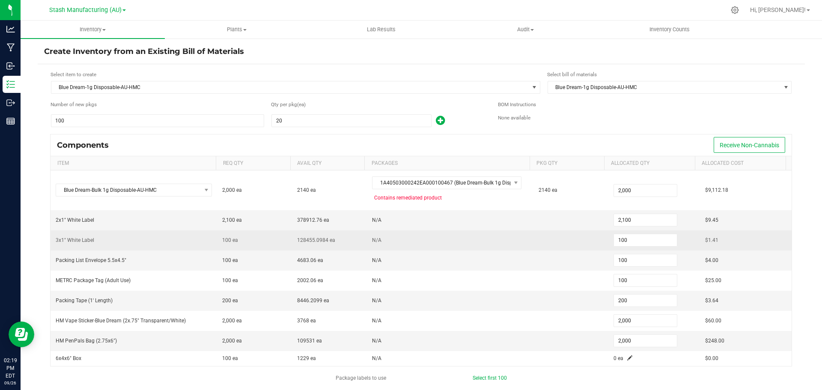
click at [450, 230] on td "N/A" at bounding box center [450, 240] width 167 height 20
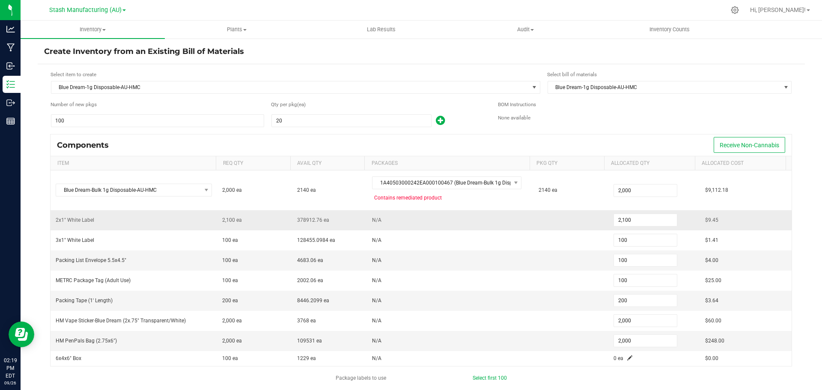
scroll to position [43, 0]
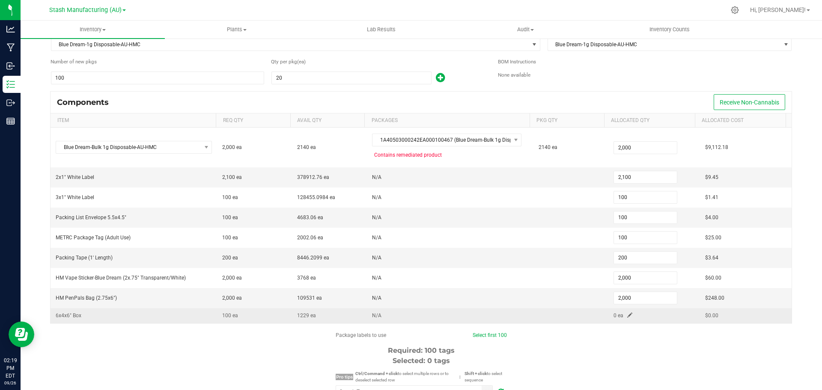
click at [613, 315] on span "0 ea" at bounding box center [618, 315] width 10 height 6
click at [627, 315] on span at bounding box center [629, 314] width 5 height 5
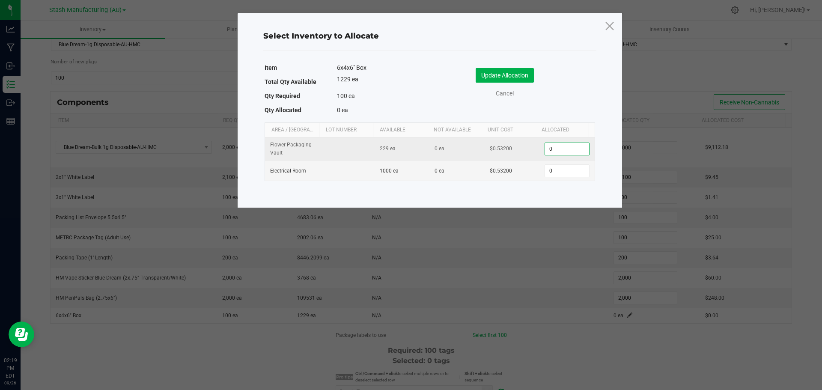
click at [555, 151] on input "0" at bounding box center [567, 149] width 44 height 12
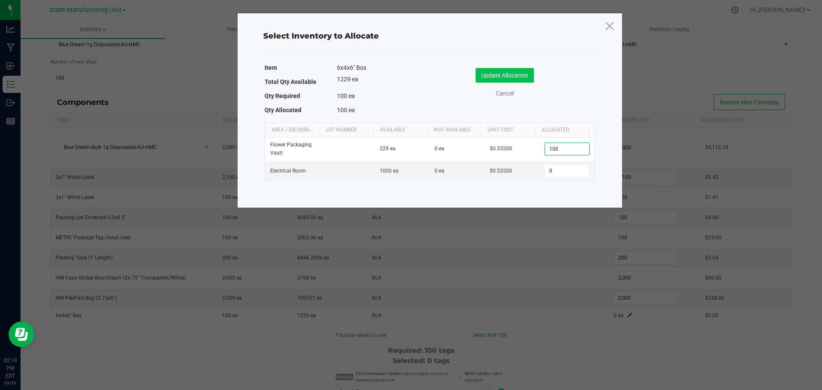
type input "100"
click at [501, 76] on button "Update Allocation" at bounding box center [505, 75] width 58 height 15
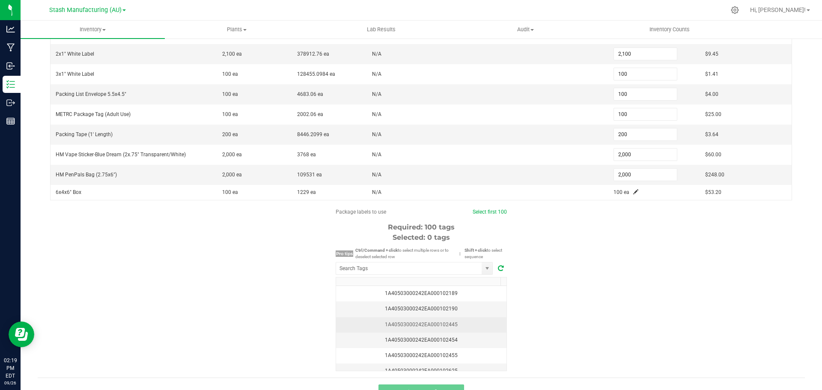
scroll to position [171, 0]
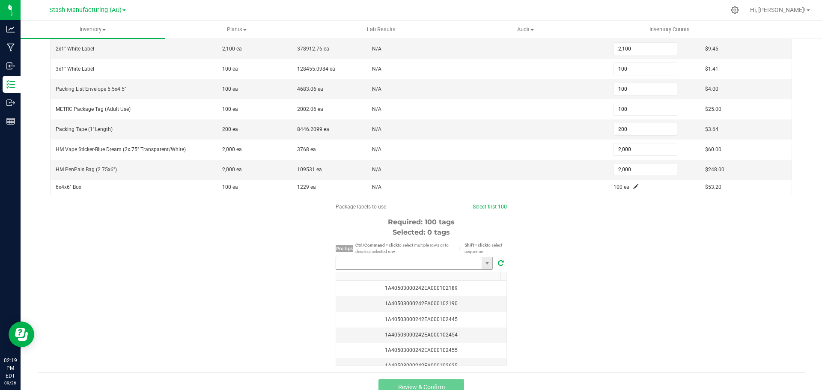
click at [423, 262] on input "NO DATA FOUND" at bounding box center [409, 263] width 146 height 12
click at [413, 280] on li "1A40503000242EA000103139" at bounding box center [411, 279] width 156 height 15
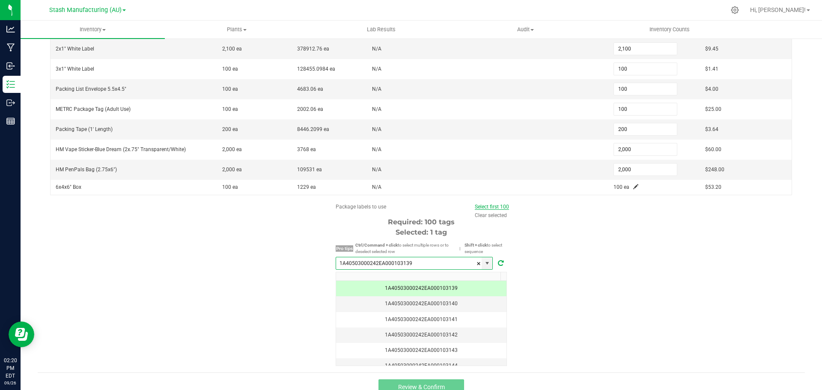
type input "1A40503000242EA000103139"
click at [489, 207] on link "Select first 100" at bounding box center [492, 207] width 34 height 6
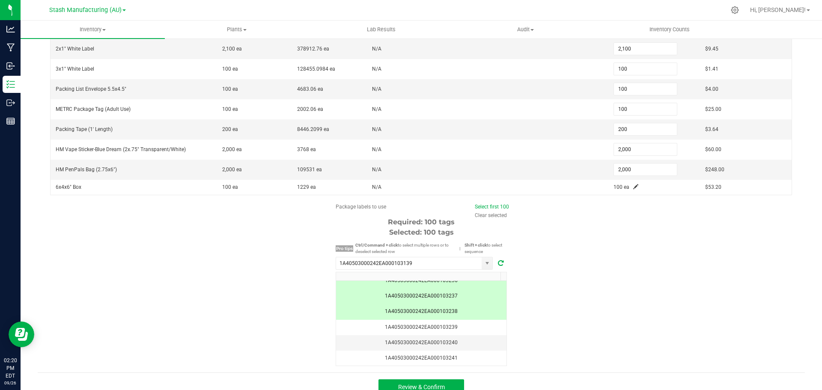
scroll to position [1498, 0]
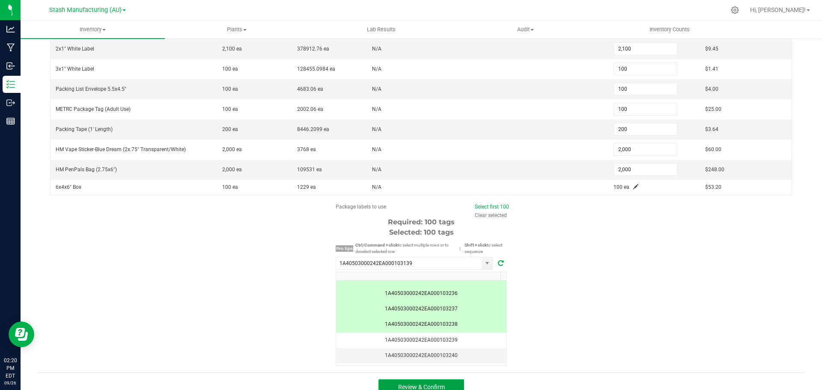
click at [431, 385] on span "Review & Confirm" at bounding box center [421, 387] width 47 height 7
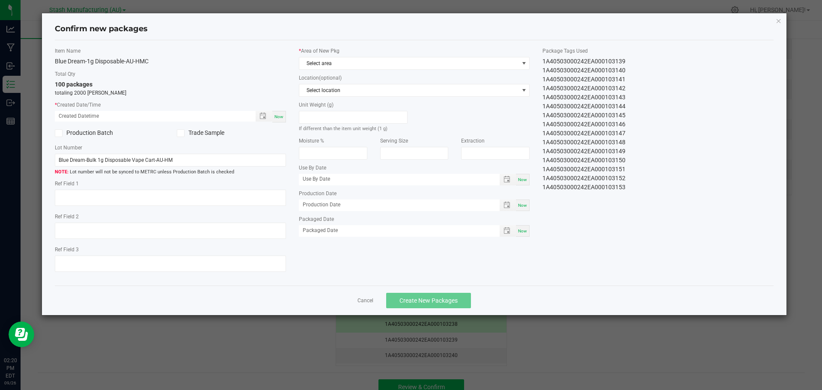
type input "[DATE]"
click at [276, 119] on span "Now" at bounding box center [278, 116] width 9 height 5
type input "[DATE] 02:20 PM"
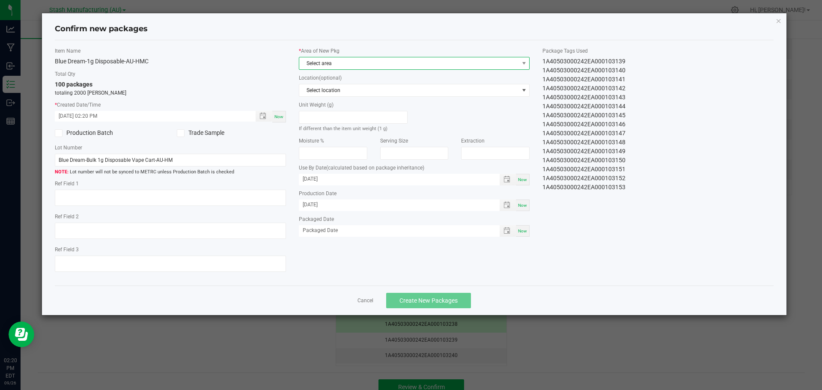
click at [367, 60] on span "Select area" at bounding box center [409, 63] width 220 height 12
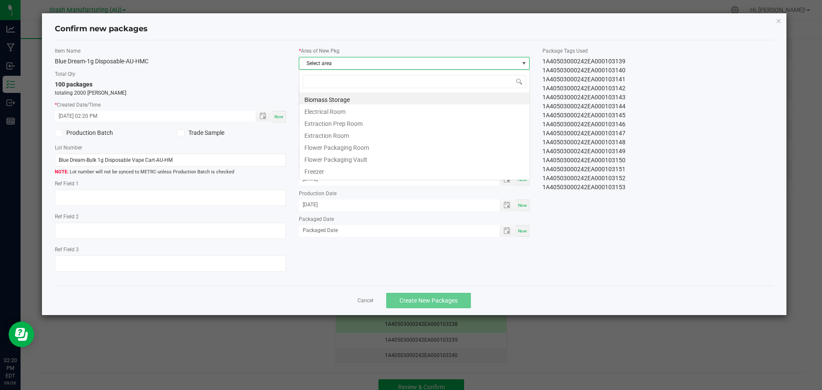
scroll to position [13, 231]
click at [372, 144] on li "Flower Packaging Room" at bounding box center [414, 146] width 230 height 12
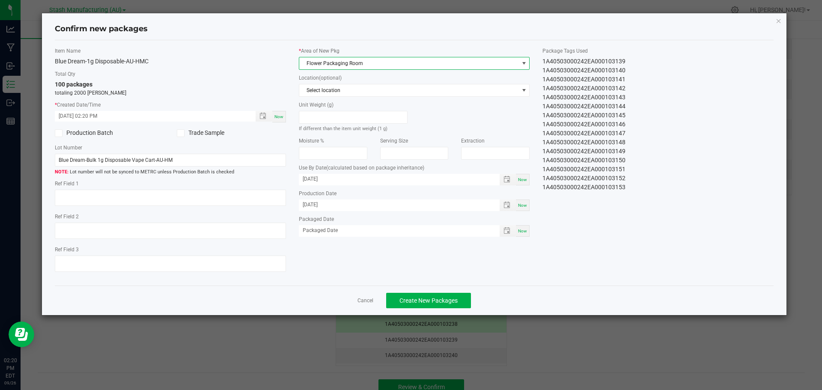
click at [528, 235] on div "Now" at bounding box center [523, 231] width 14 height 12
type input "[DATE]"
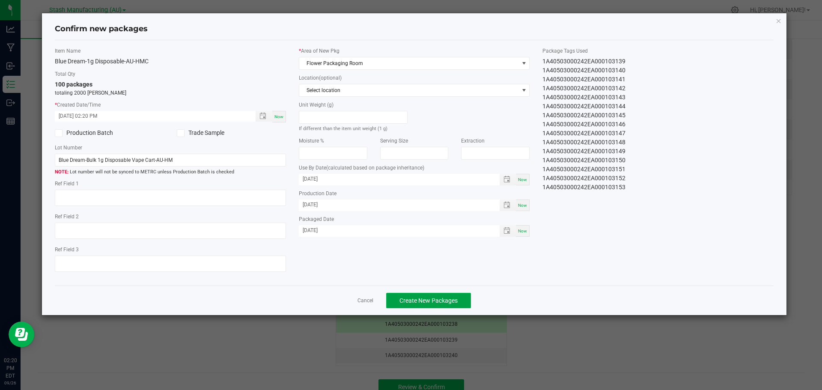
click at [427, 300] on span "Create New Packages" at bounding box center [428, 300] width 58 height 7
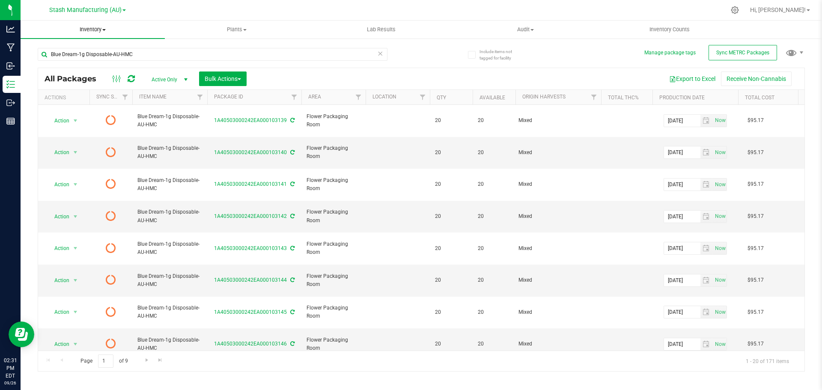
click at [92, 31] on span "Inventory" at bounding box center [93, 30] width 144 height 8
click at [93, 98] on li "From bill of materials" at bounding box center [93, 103] width 144 height 10
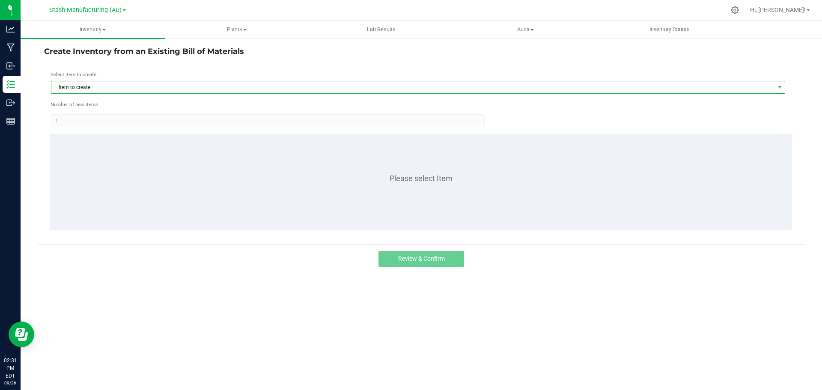
click at [108, 87] on span "Item to create" at bounding box center [412, 87] width 722 height 12
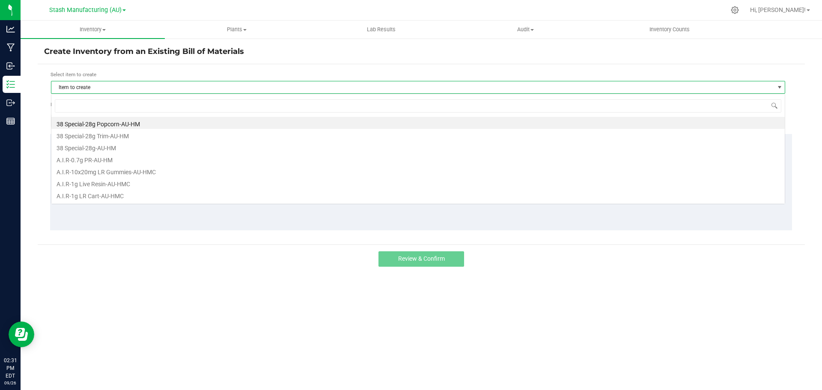
scroll to position [13, 734]
type input "high fructose"
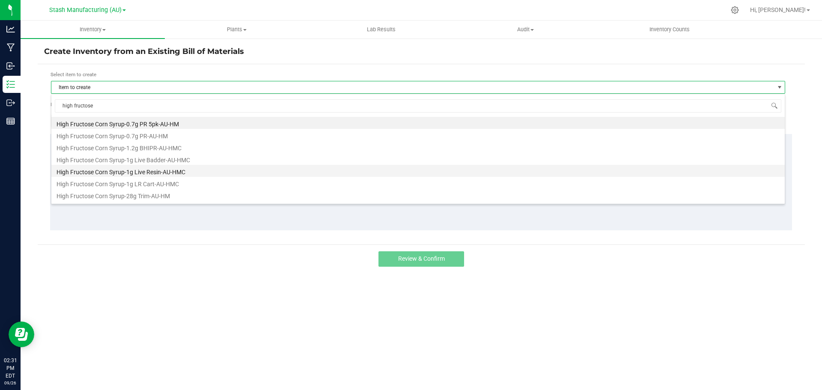
click at [146, 171] on li "High Fructose Corn Syrup-1g Live Resin-AU-HMC" at bounding box center [417, 171] width 733 height 12
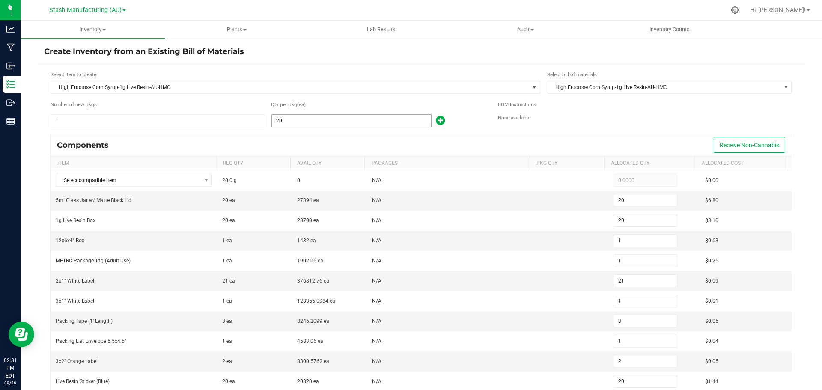
click at [323, 122] on input "20" at bounding box center [351, 121] width 159 height 12
type input "1"
type input "0"
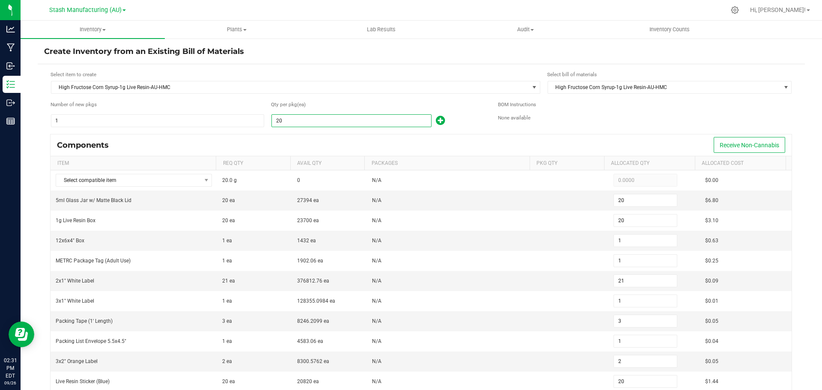
type input "0"
type input "1"
type input "0"
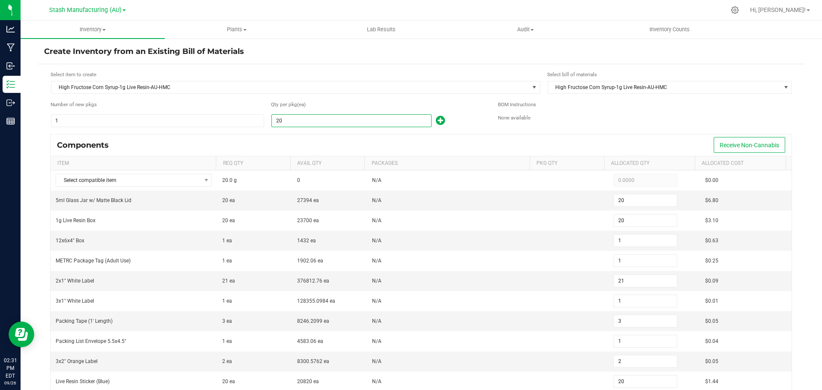
type input "0"
type input "1"
type input "11"
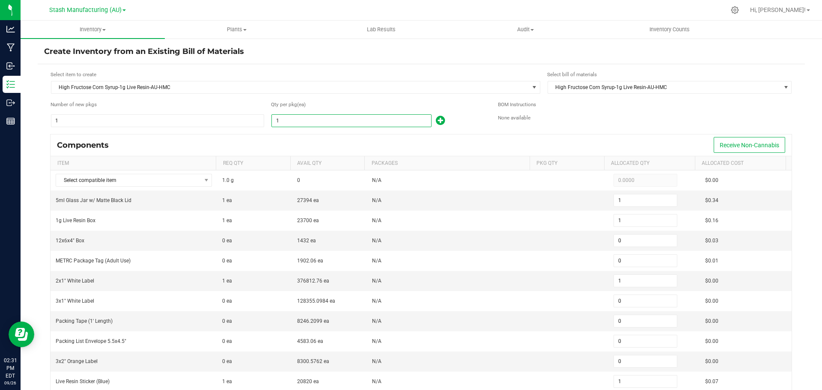
type input "1"
type input "12"
type input "1"
type input "2"
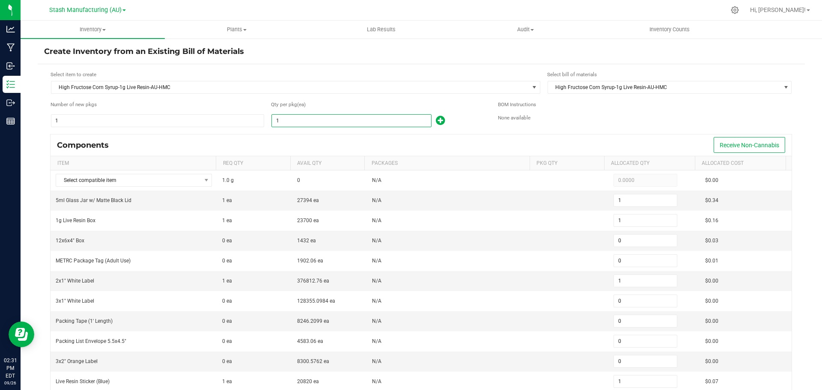
type input "1"
type input "11"
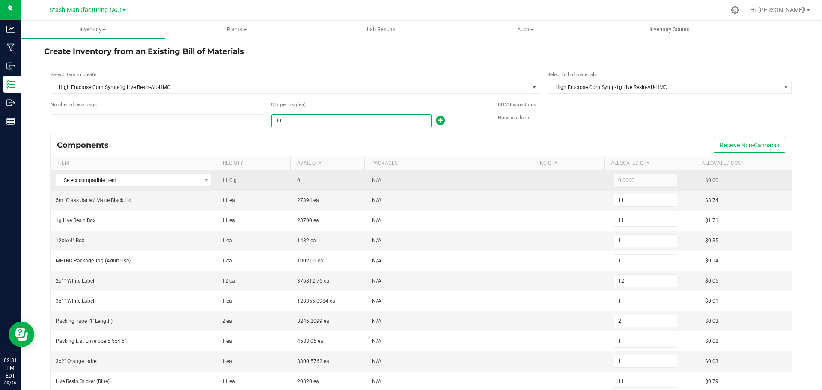
type input "11"
click at [102, 187] on td "Select compatible item" at bounding box center [134, 180] width 167 height 20
click at [103, 184] on span "Select compatible item" at bounding box center [128, 180] width 145 height 12
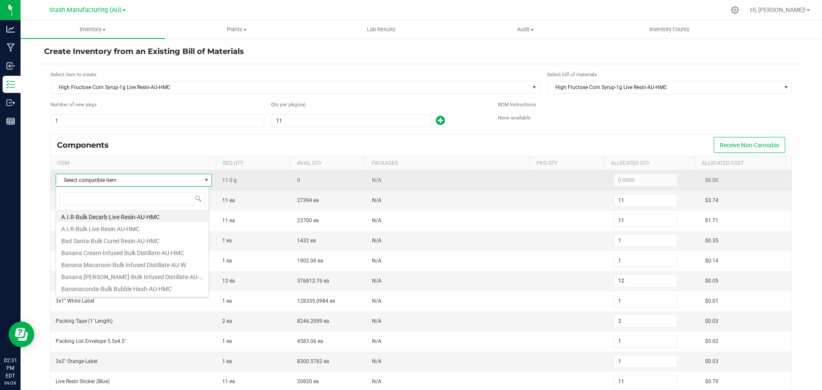
scroll to position [13, 153]
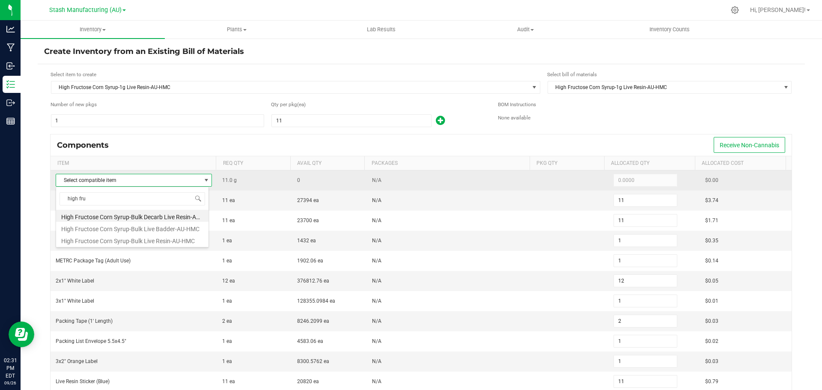
type input "high fruc"
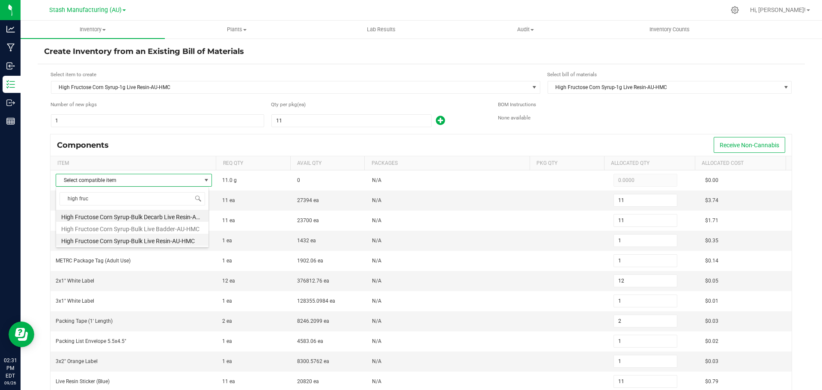
click at [142, 241] on li "High Fructose Corn Syrup-Bulk Live Resin-AU-HMC" at bounding box center [132, 240] width 152 height 12
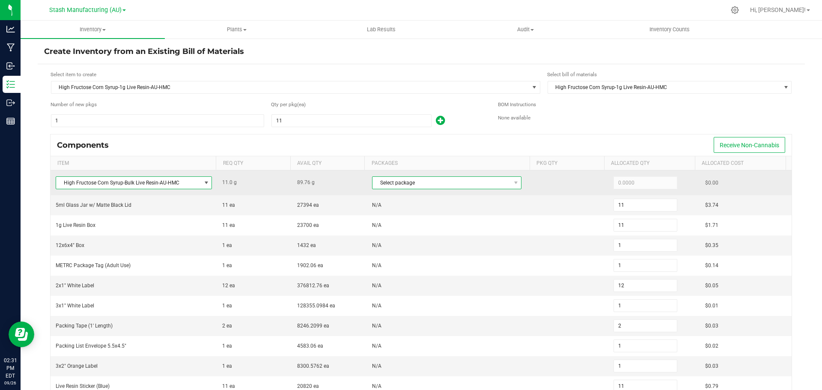
click at [409, 184] on span "Select package" at bounding box center [441, 183] width 138 height 12
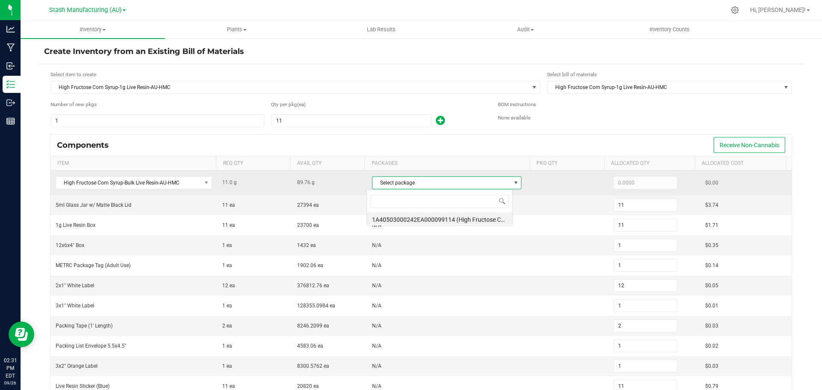
scroll to position [13, 146]
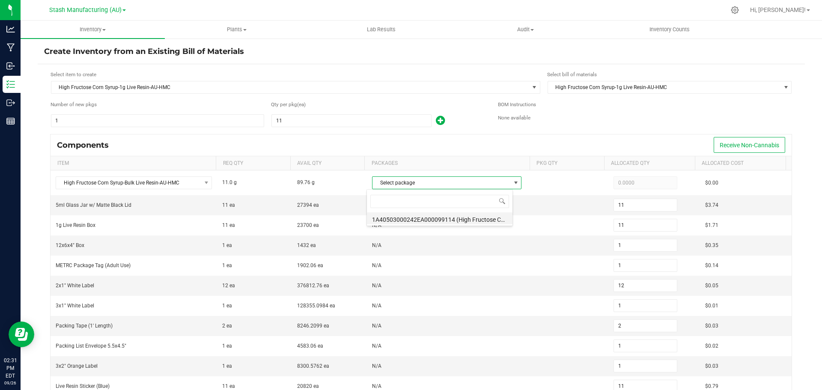
click at [410, 218] on li "1A40503000242EA000099114 (High Fructose Corn Syrup-Bulk Live Resin-AU-H)" at bounding box center [440, 218] width 146 height 12
type input "11.0000"
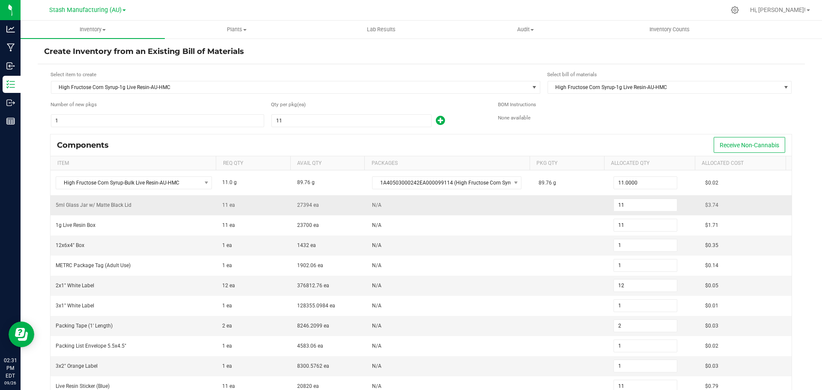
click at [522, 210] on td "N/A" at bounding box center [450, 205] width 167 height 20
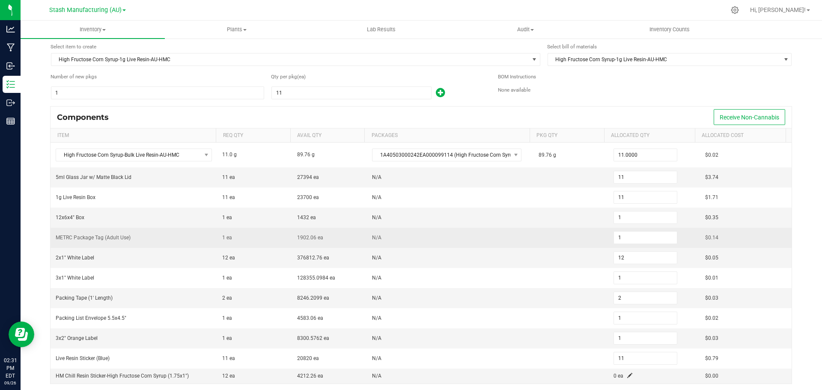
scroll to position [43, 0]
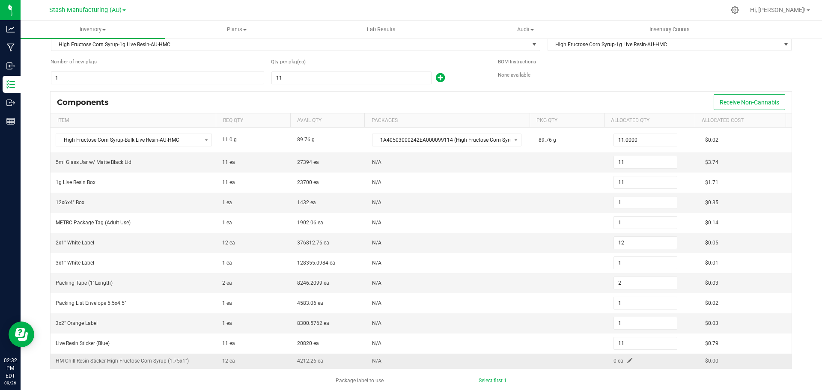
click at [627, 361] on span at bounding box center [629, 360] width 5 height 5
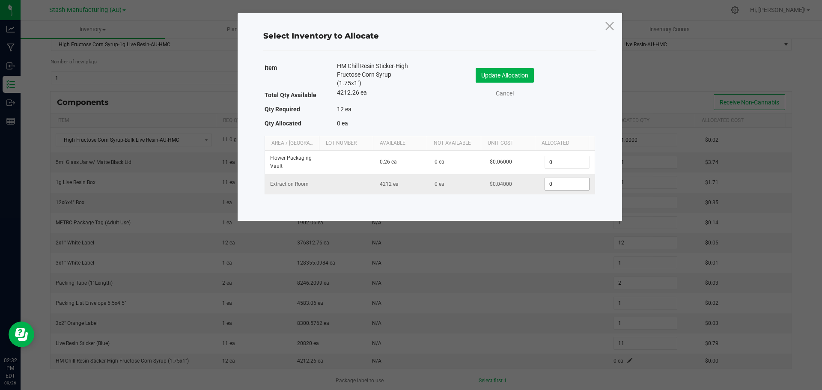
click at [560, 178] on input "0" at bounding box center [567, 184] width 44 height 12
type input "11"
click at [511, 72] on button "Update Allocation" at bounding box center [505, 75] width 58 height 15
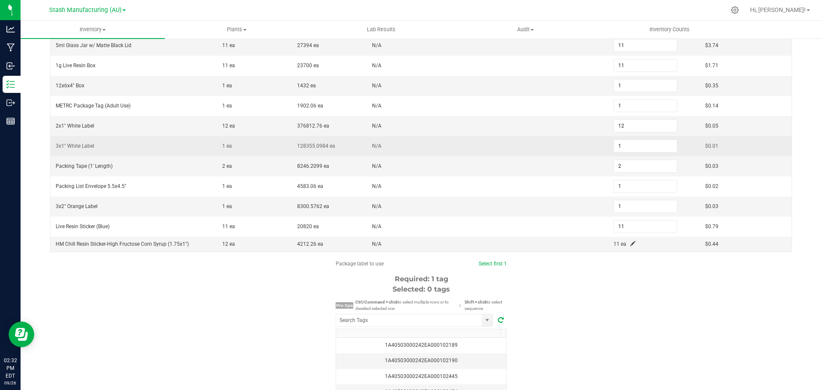
scroll to position [171, 0]
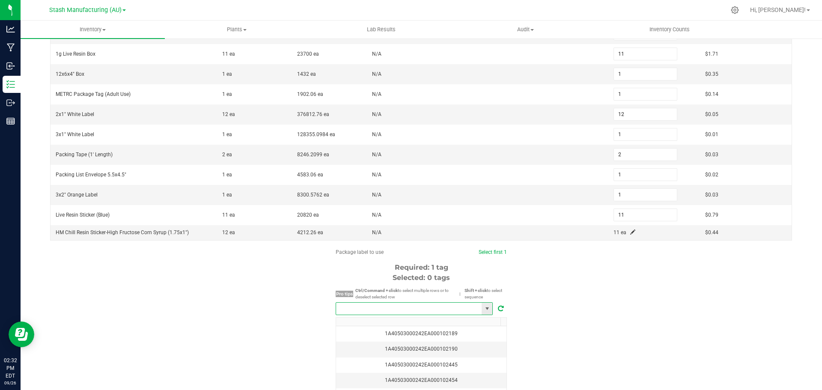
click at [407, 309] on input "NO DATA FOUND" at bounding box center [409, 309] width 146 height 12
click at [399, 324] on li "1A40503000242EA000102189" at bounding box center [411, 324] width 156 height 15
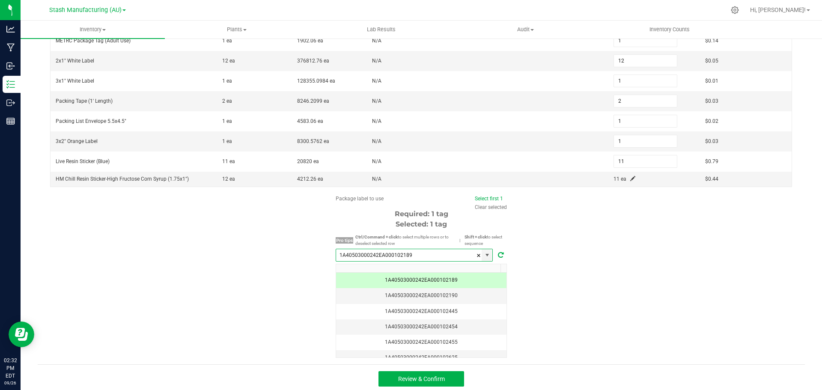
scroll to position [228, 0]
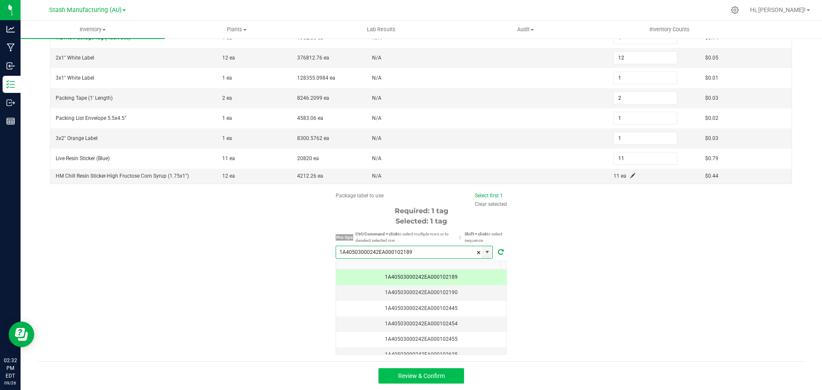
type input "1A40503000242EA000102189"
click at [433, 383] on button "Review & Confirm" at bounding box center [421, 375] width 86 height 15
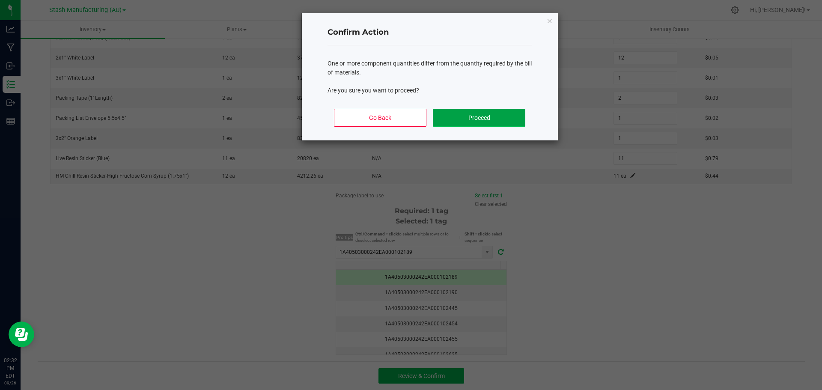
click at [467, 121] on button "Proceed" at bounding box center [479, 118] width 92 height 18
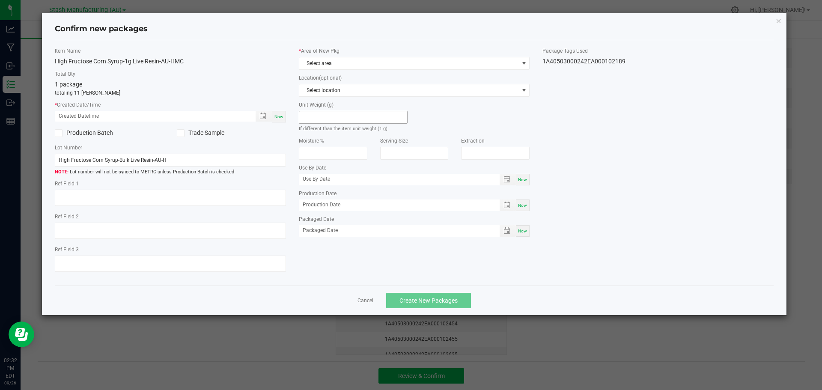
type input "[DATE]"
click at [279, 116] on span "Now" at bounding box center [278, 116] width 9 height 5
type input "[DATE] 02:32 PM"
click at [372, 301] on link "Cancel" at bounding box center [365, 300] width 16 height 7
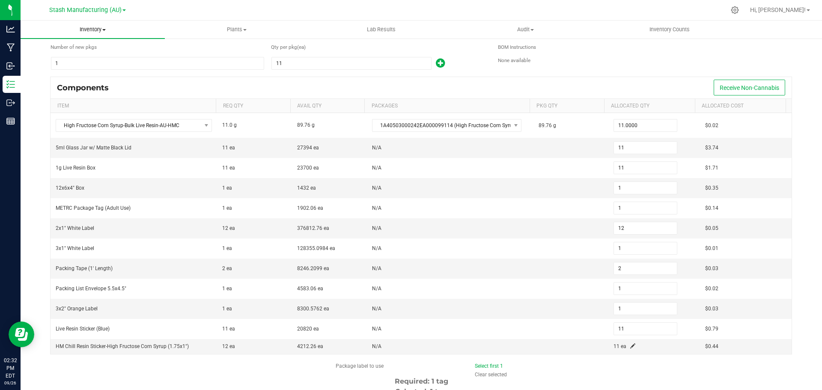
scroll to position [56, 0]
click at [122, 59] on input "1" at bounding box center [157, 64] width 212 height 12
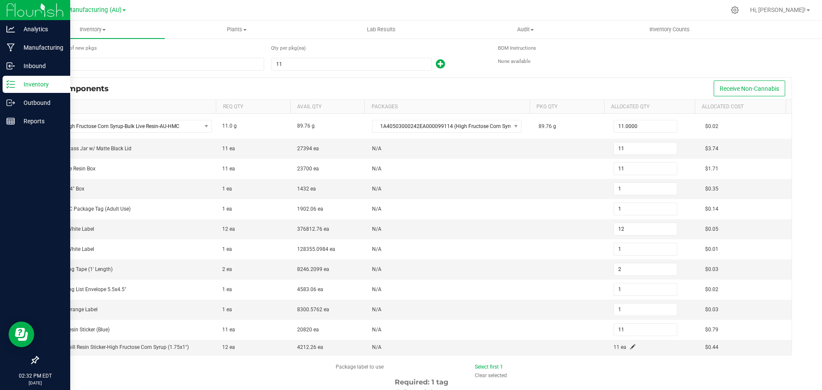
click at [27, 82] on p "Inventory" at bounding box center [40, 84] width 51 height 10
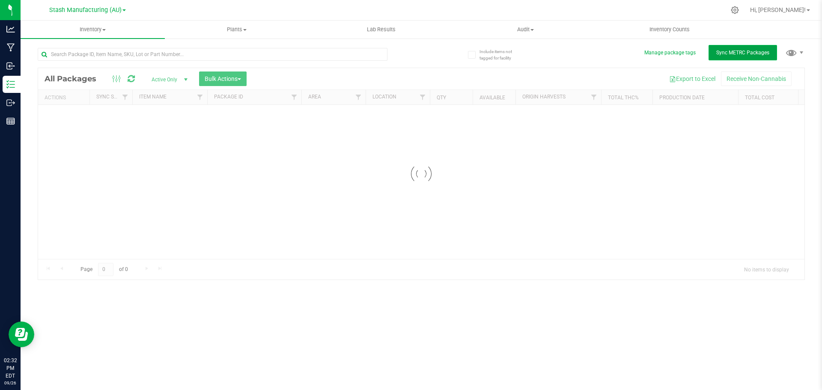
click at [773, 56] on button "Sync METRC Packages" at bounding box center [742, 52] width 68 height 15
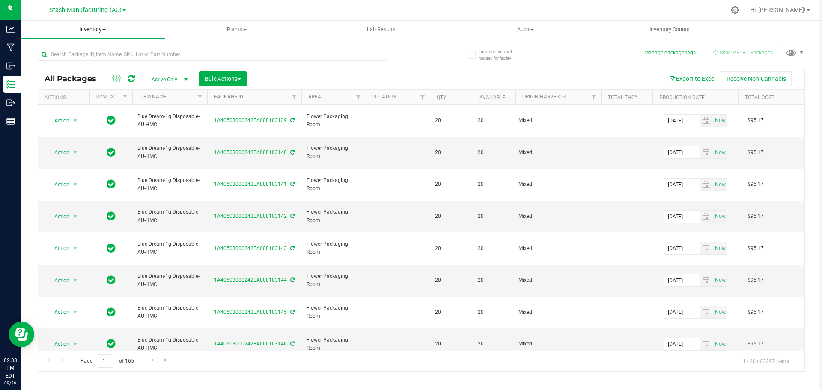
click at [86, 26] on span "Inventory" at bounding box center [93, 30] width 144 height 8
click at [83, 53] on li "All packages" at bounding box center [93, 52] width 144 height 10
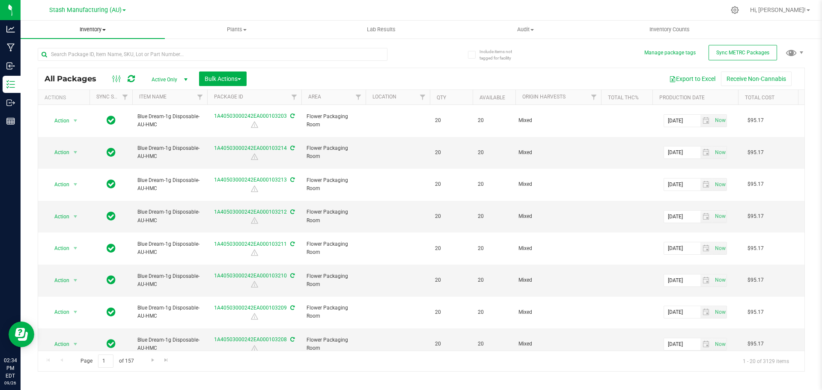
click at [97, 27] on span "Inventory" at bounding box center [93, 30] width 144 height 8
click at [87, 102] on span "From bill of materials" at bounding box center [59, 102] width 77 height 7
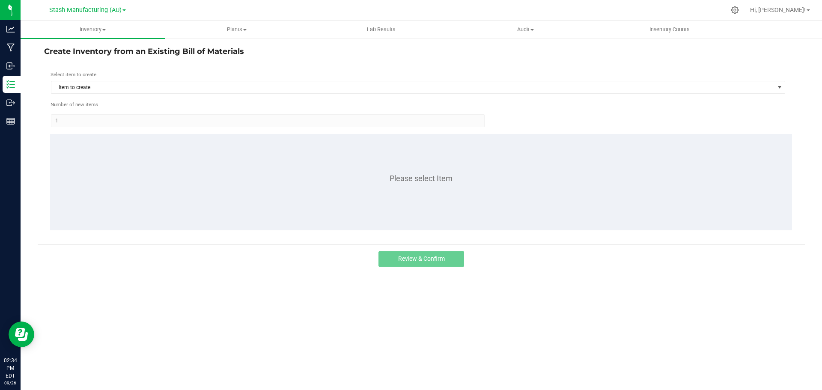
click at [119, 80] on div "Select item to create Item to create" at bounding box center [418, 83] width 735 height 24
click at [118, 86] on span "Item to create" at bounding box center [412, 87] width 722 height 12
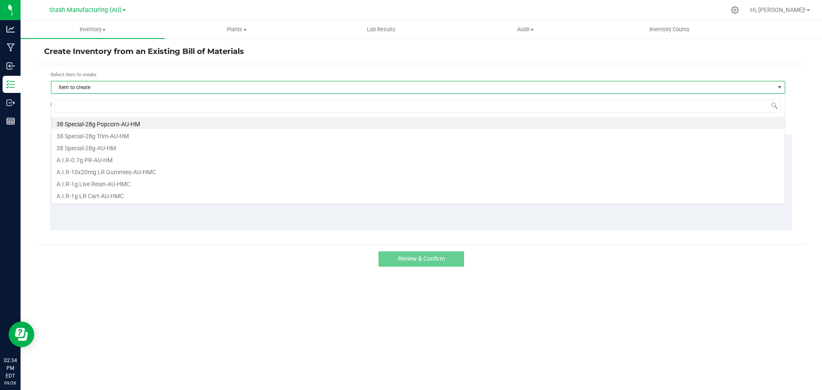
scroll to position [13, 734]
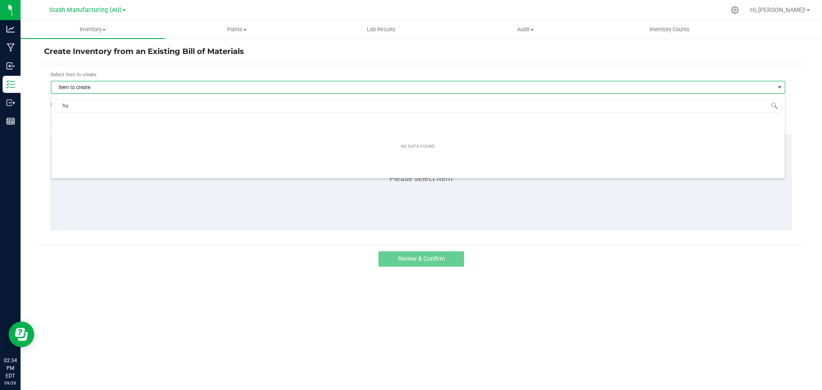
type input "h"
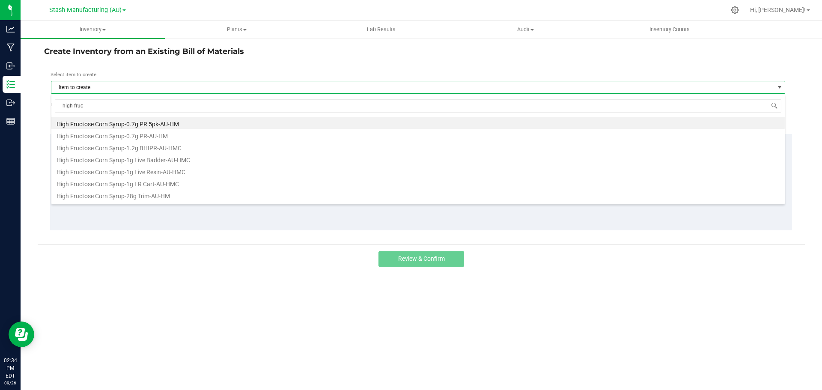
type input "high fru"
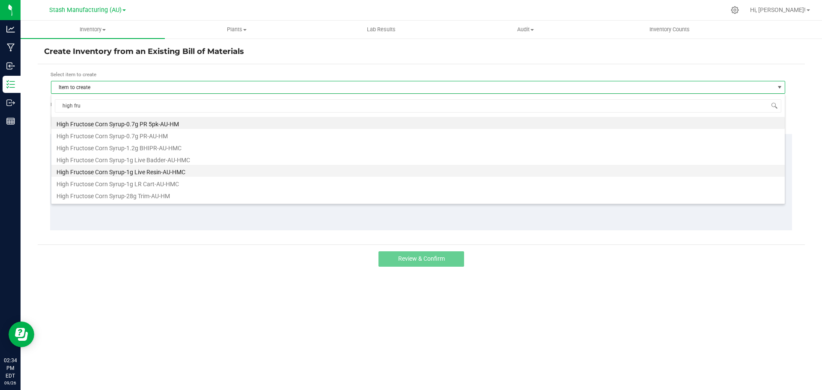
click at [162, 170] on li "High Fructose Corn Syrup-1g Live Resin-AU-HMC" at bounding box center [417, 171] width 733 height 12
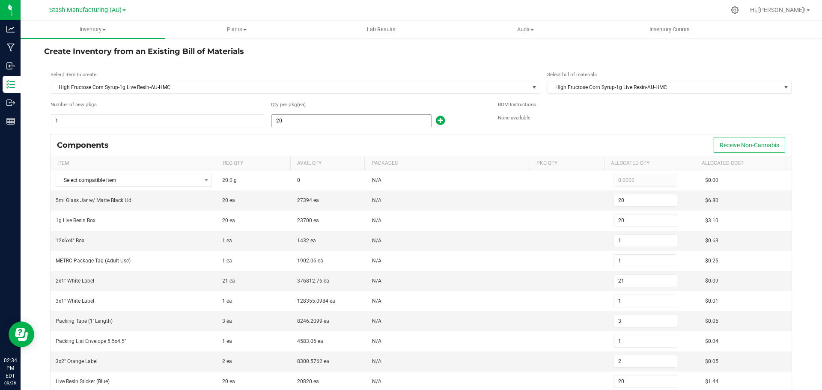
click at [335, 122] on input "20" at bounding box center [351, 121] width 159 height 12
type input "1"
type input "0"
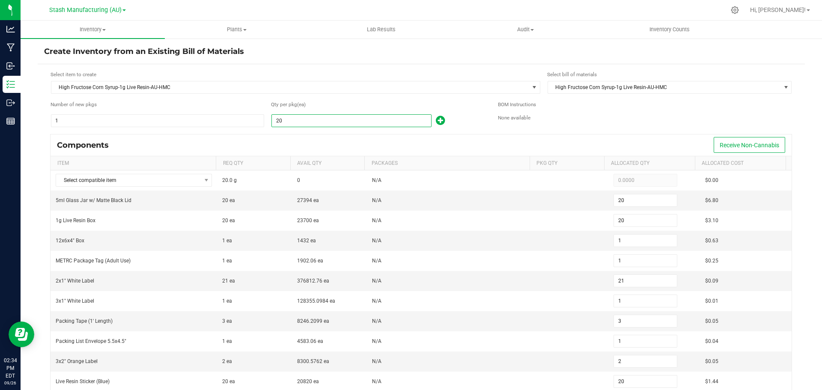
type input "0"
type input "1"
type input "0"
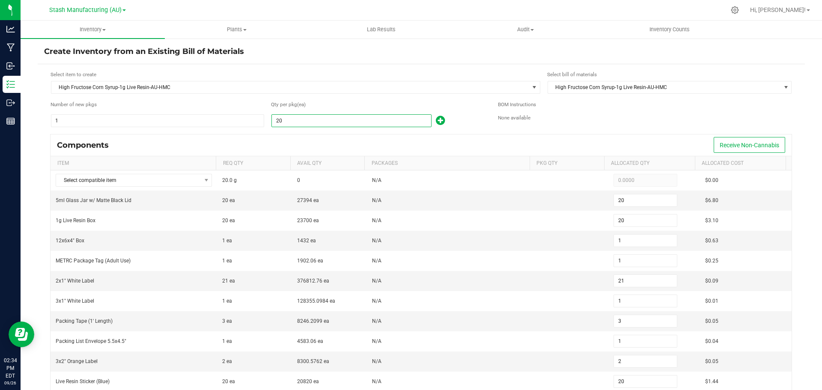
type input "0"
type input "1"
type input "11"
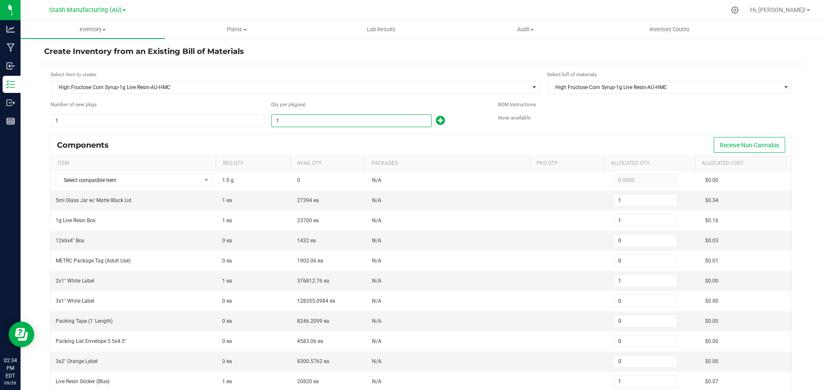
type input "1"
type input "12"
type input "1"
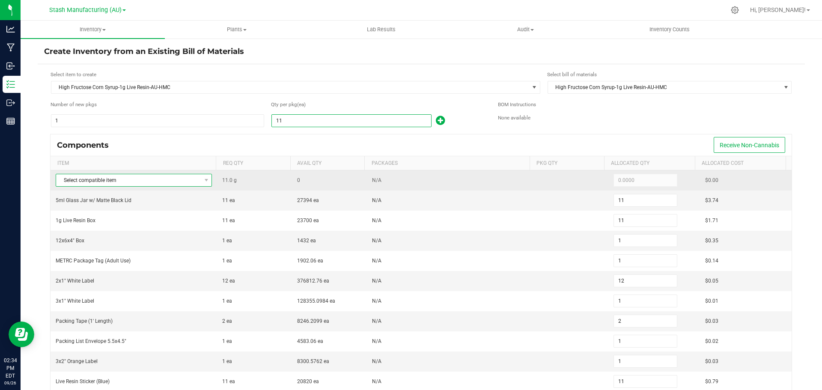
click at [150, 185] on span "Select compatible item" at bounding box center [128, 180] width 145 height 12
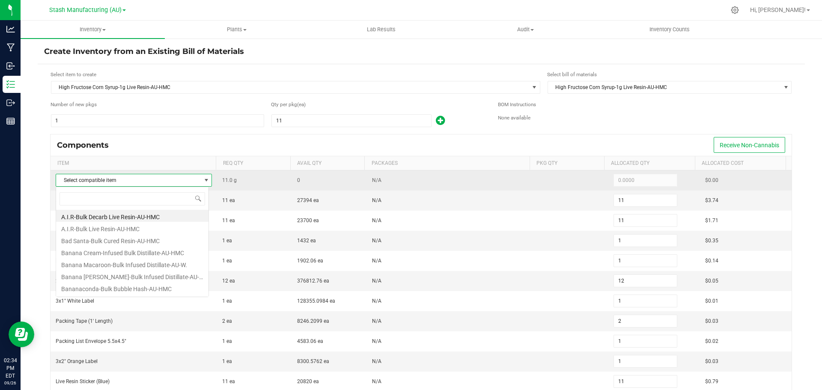
scroll to position [13, 153]
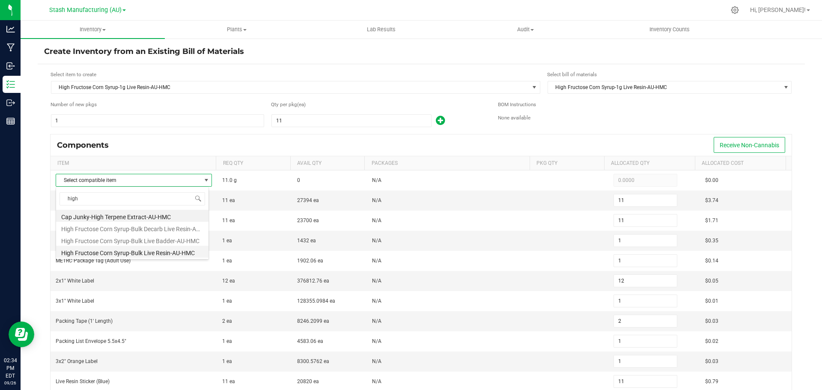
click at [143, 249] on li "High Fructose Corn Syrup-Bulk Live Resin-AU-HMC" at bounding box center [132, 252] width 152 height 12
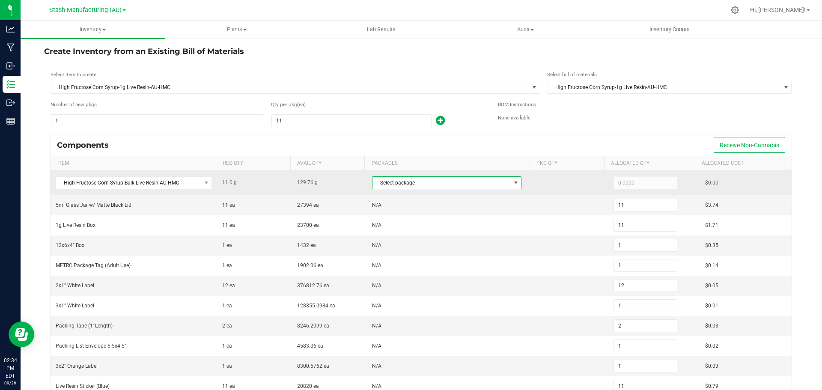
click at [423, 187] on span "Select package" at bounding box center [441, 183] width 138 height 12
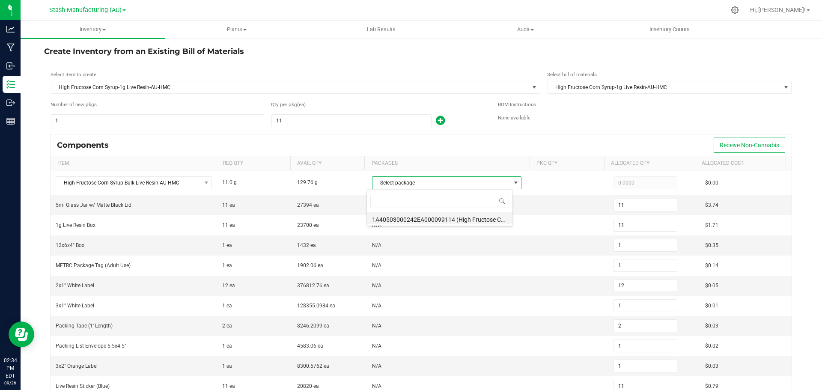
scroll to position [13, 146]
click at [424, 221] on li "1A40503000242EA000099114 (High Fructose Corn Syrup-Bulk Live Resin-AU-H)" at bounding box center [440, 218] width 146 height 12
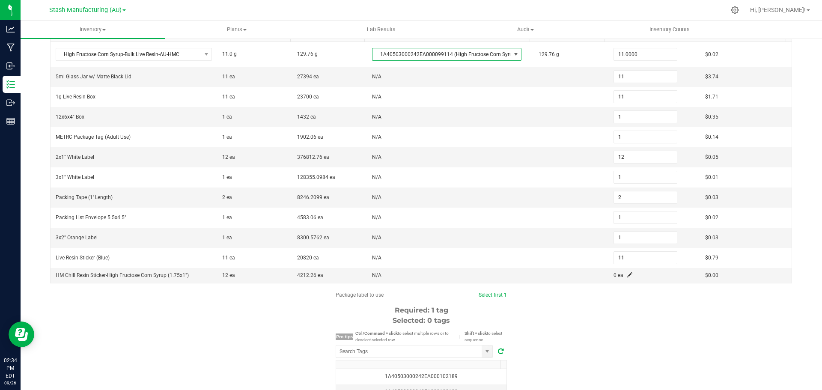
scroll to position [171, 0]
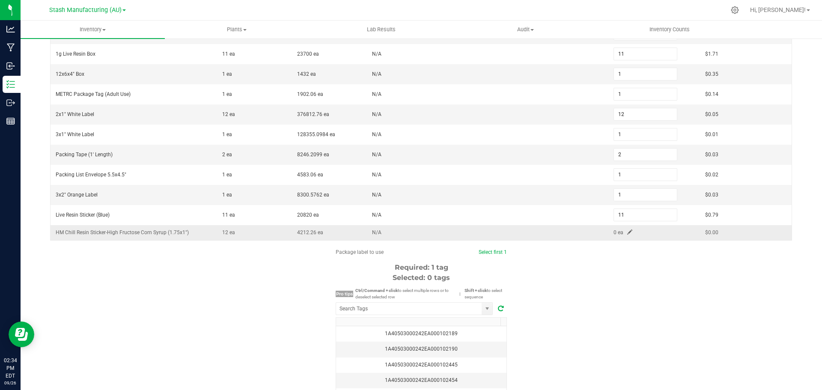
click at [617, 236] on td "0 ea" at bounding box center [654, 232] width 92 height 15
click at [613, 232] on span "0 ea" at bounding box center [618, 232] width 10 height 6
click at [617, 232] on td "0 ea" at bounding box center [654, 232] width 92 height 15
click at [627, 232] on span at bounding box center [629, 231] width 5 height 5
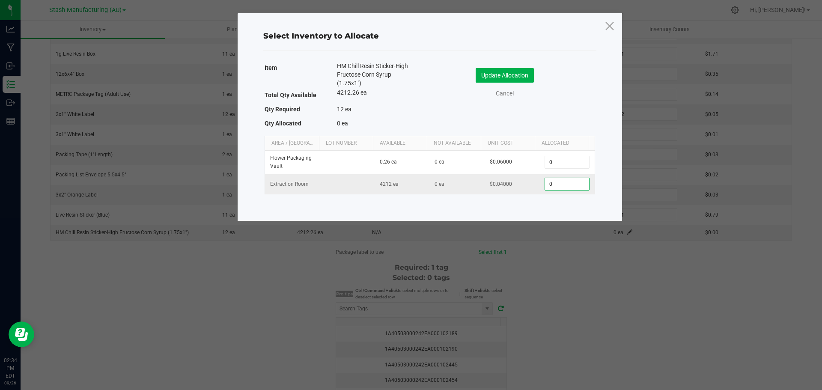
click at [566, 178] on input "0" at bounding box center [567, 184] width 44 height 12
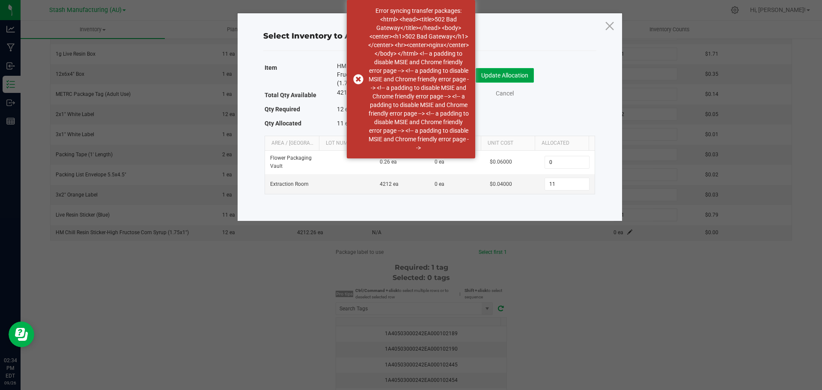
click at [503, 75] on button "Update Allocation" at bounding box center [505, 75] width 58 height 15
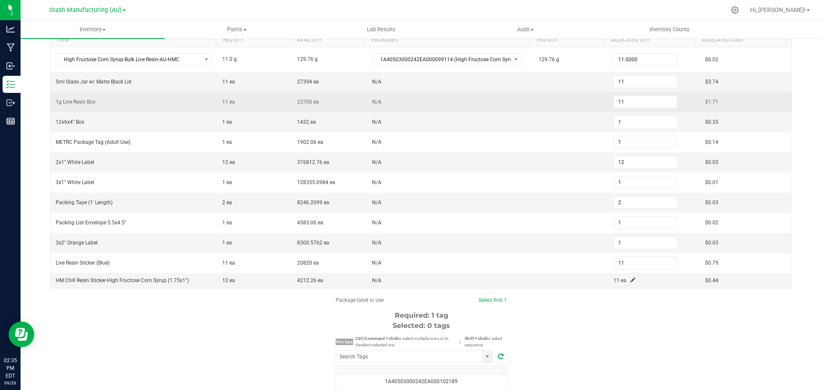
scroll to position [150, 0]
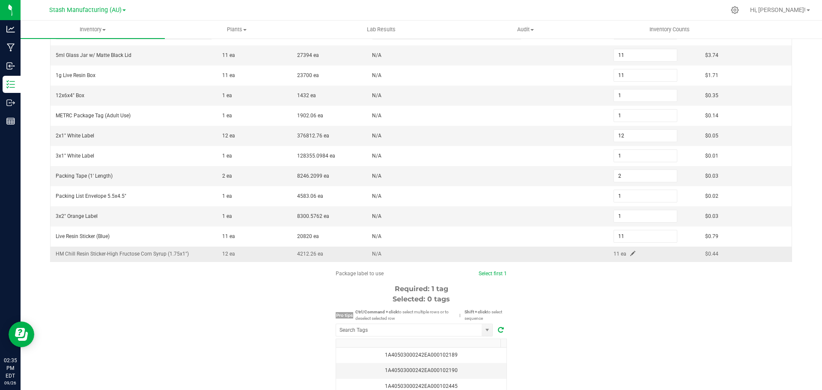
click at [630, 254] on span at bounding box center [632, 253] width 5 height 5
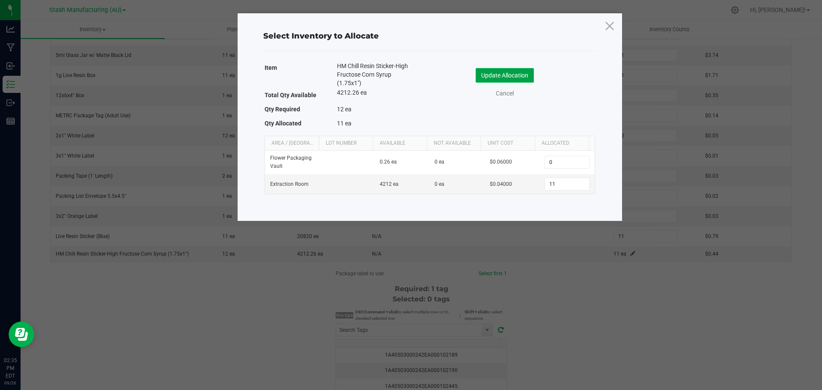
click at [507, 74] on button "Update Allocation" at bounding box center [505, 75] width 58 height 15
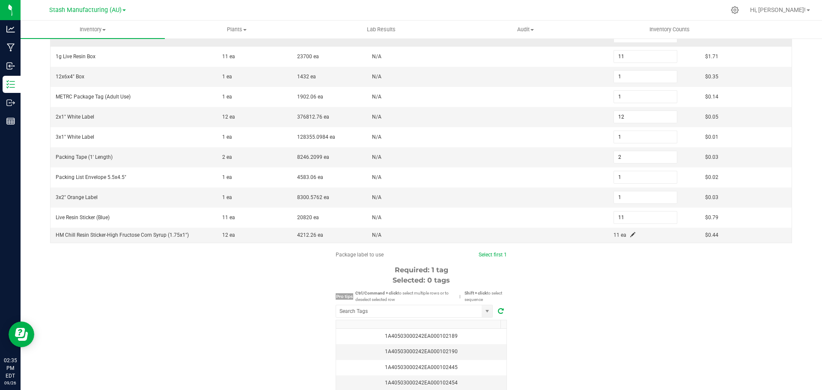
scroll to position [193, 0]
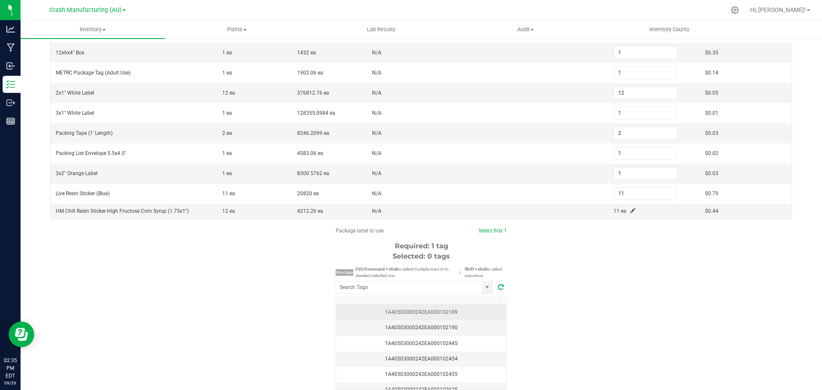
click at [431, 316] on div "1A40503000242EA000102189" at bounding box center [421, 312] width 160 height 8
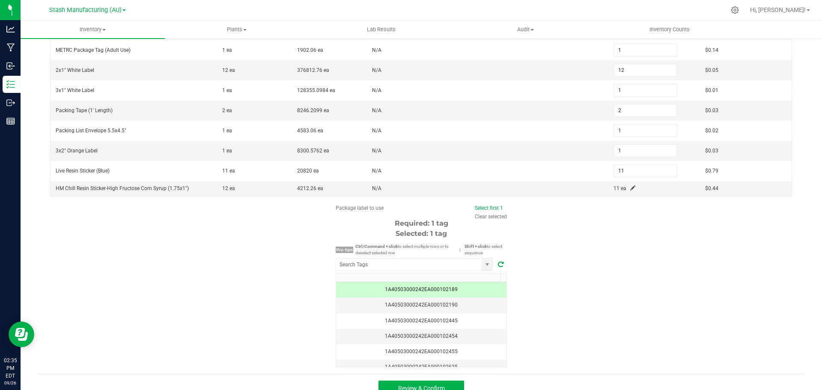
scroll to position [228, 0]
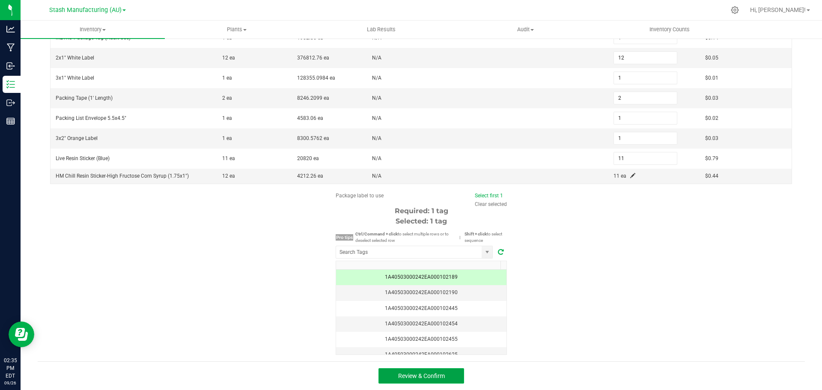
click at [440, 379] on span "Review & Confirm" at bounding box center [421, 375] width 47 height 7
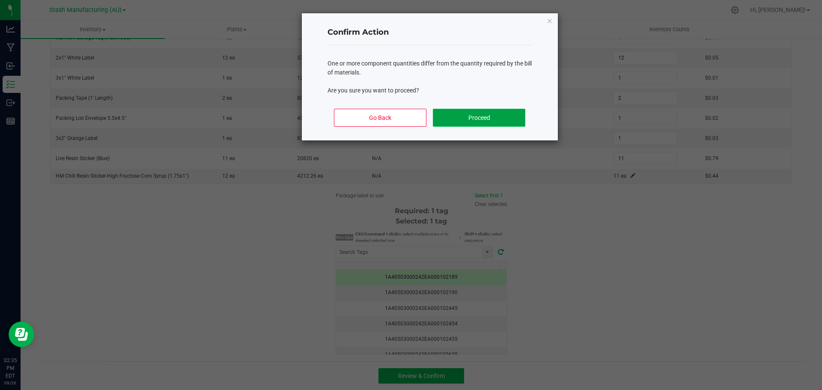
click at [458, 122] on button "Proceed" at bounding box center [479, 118] width 92 height 18
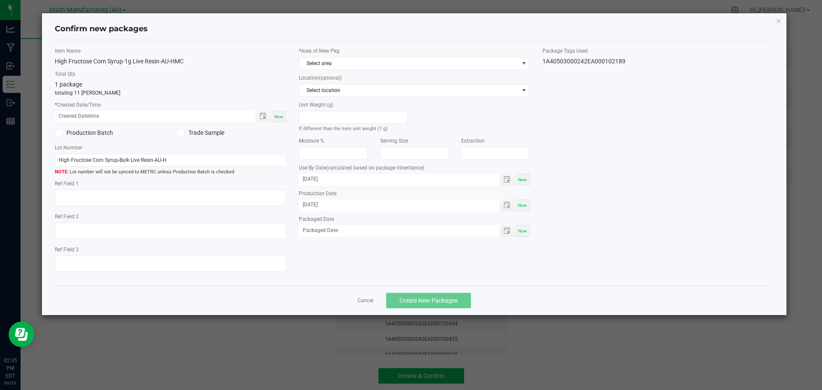
click at [279, 116] on span "Now" at bounding box center [278, 116] width 9 height 5
click at [338, 68] on span "Select area" at bounding box center [409, 63] width 220 height 12
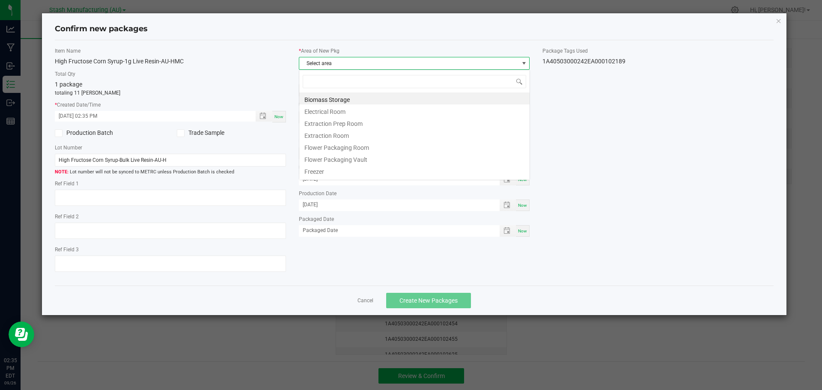
scroll to position [13, 231]
click at [361, 149] on li "Flower Packaging Room" at bounding box center [414, 146] width 230 height 12
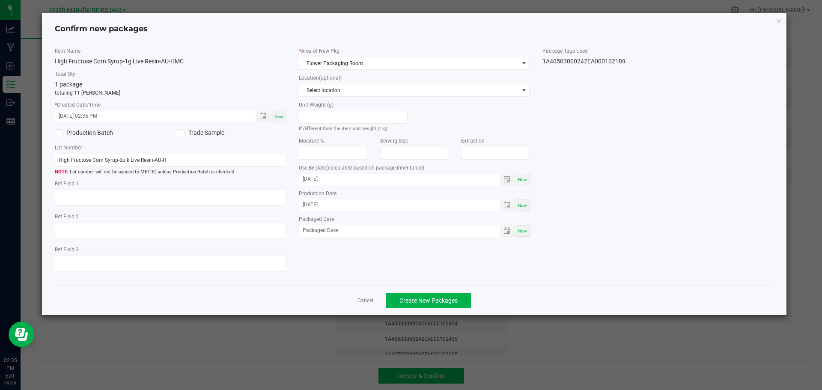
click at [517, 230] on div "Now" at bounding box center [523, 231] width 14 height 12
click at [416, 302] on span "Create New Packages" at bounding box center [428, 300] width 58 height 7
